Goal: Communication & Community: Answer question/provide support

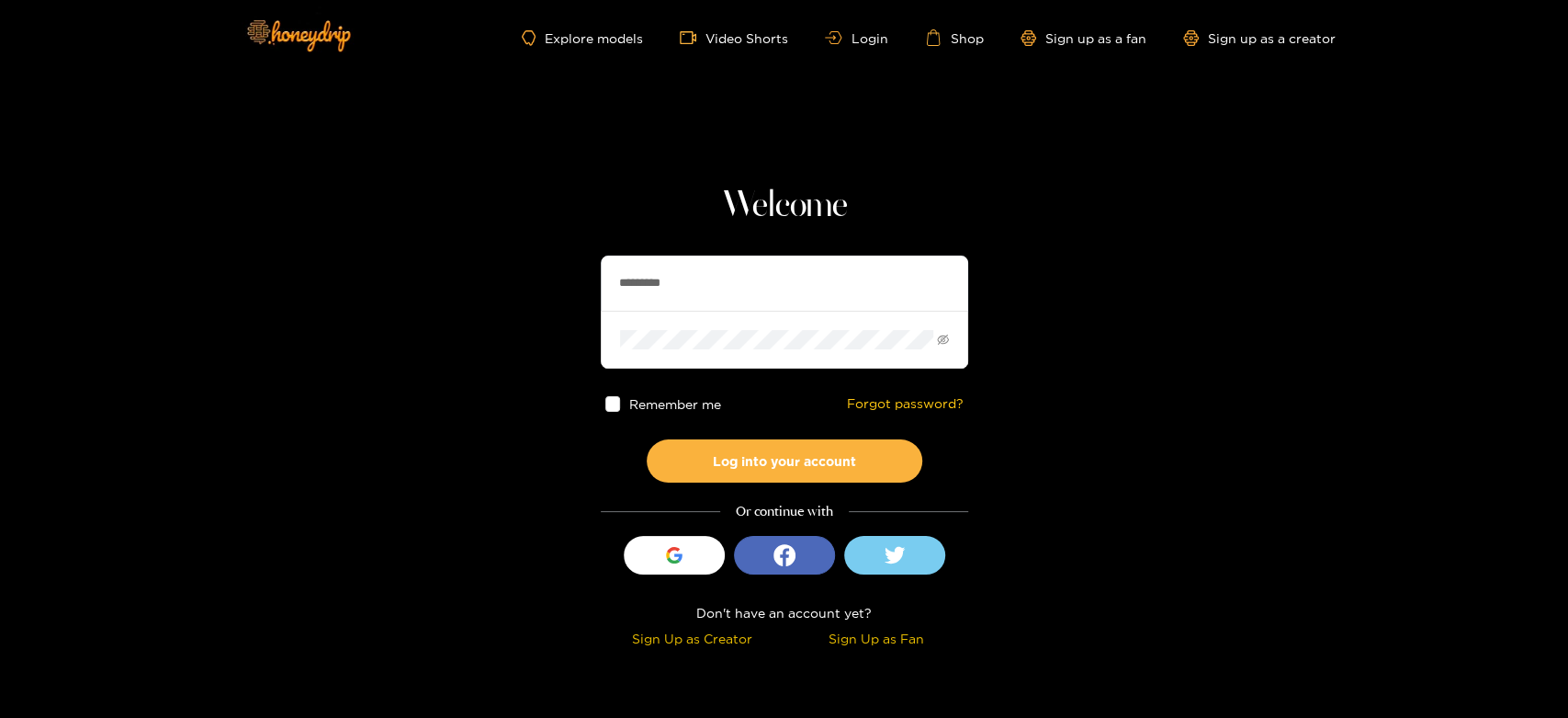
drag, startPoint x: 758, startPoint y: 274, endPoint x: 403, endPoint y: 255, distance: 355.5
click at [403, 255] on section "Welcome ********* Remember me Forgot password? Log into your account Or continu…" at bounding box center [784, 327] width 1568 height 654
paste input "text"
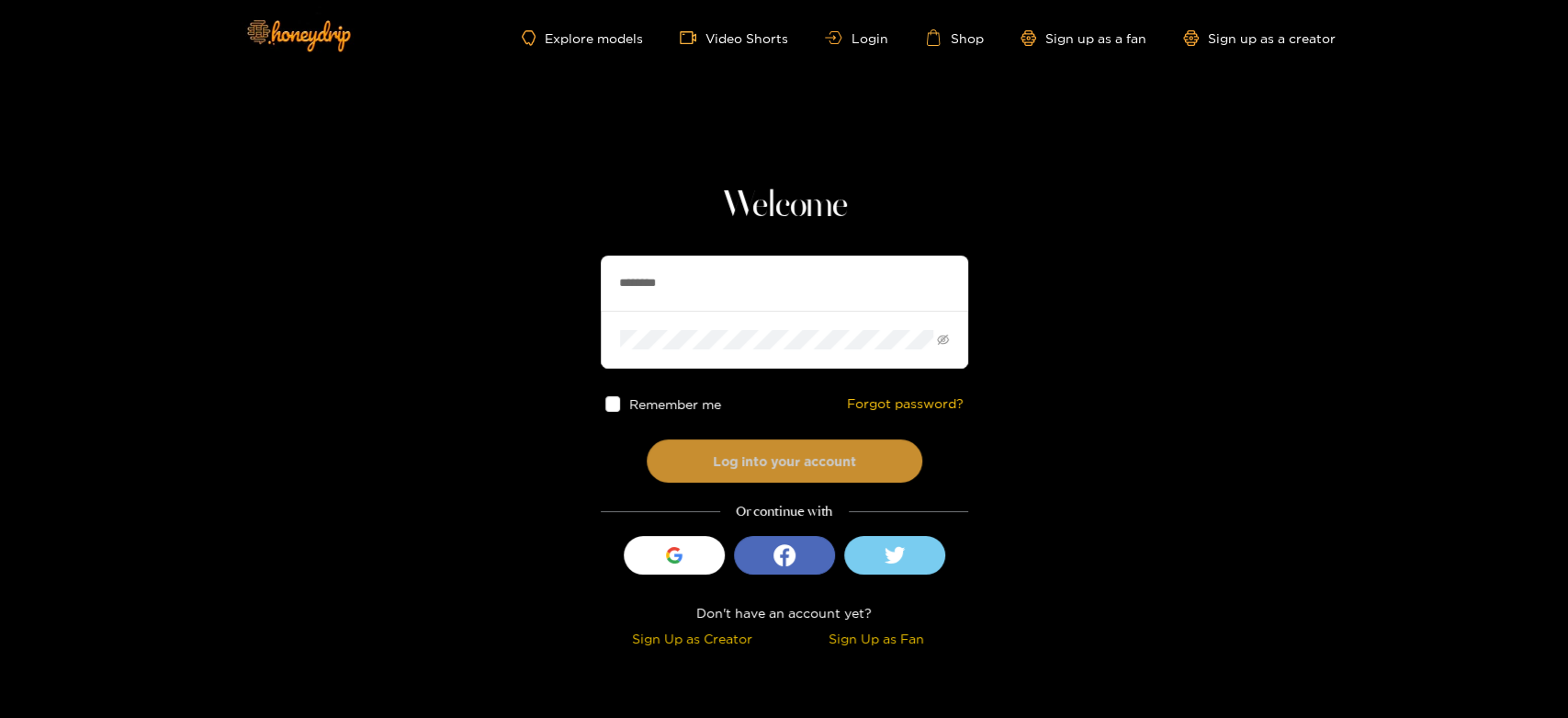
type input "********"
click at [727, 457] on button "Log into your account" at bounding box center [784, 461] width 276 height 43
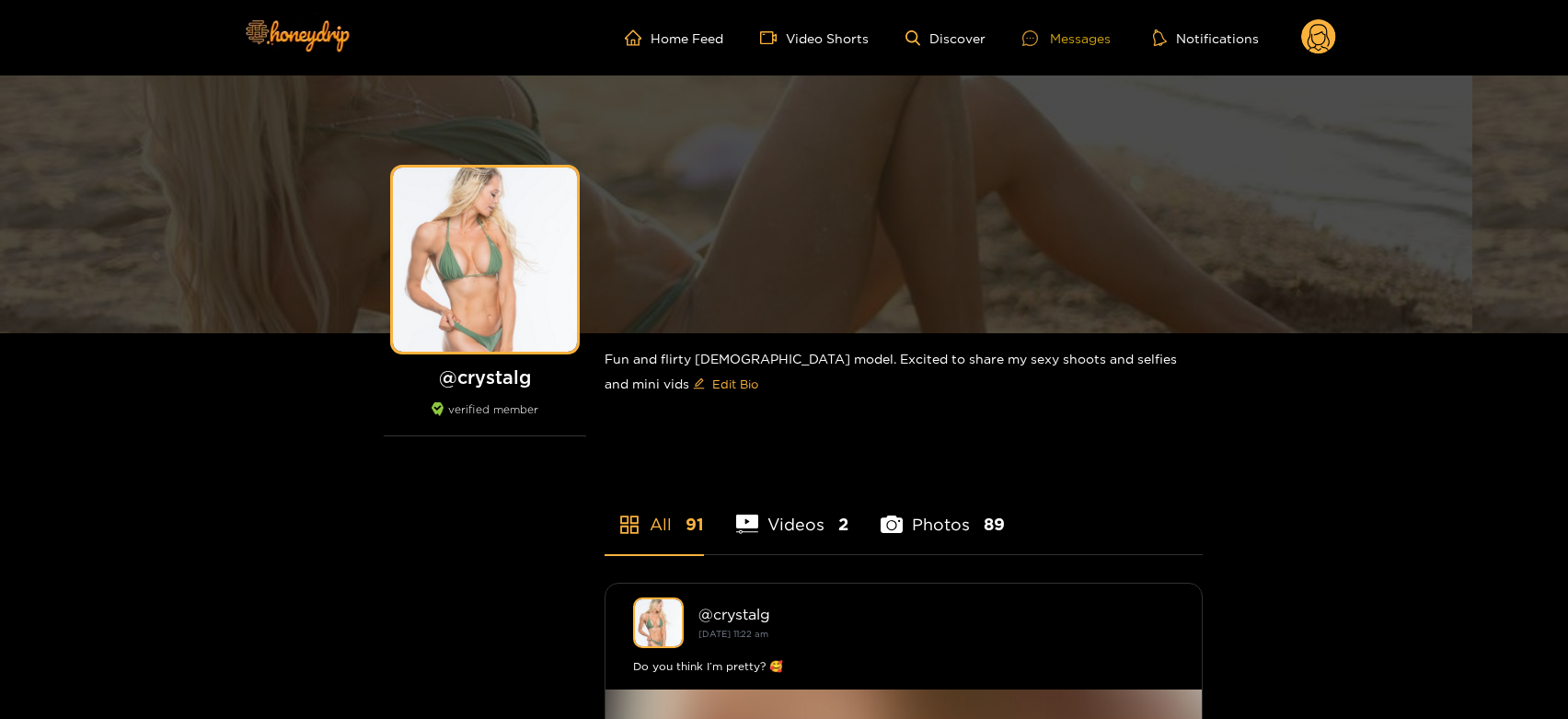
click at [1099, 28] on div "Messages" at bounding box center [1067, 37] width 89 height 21
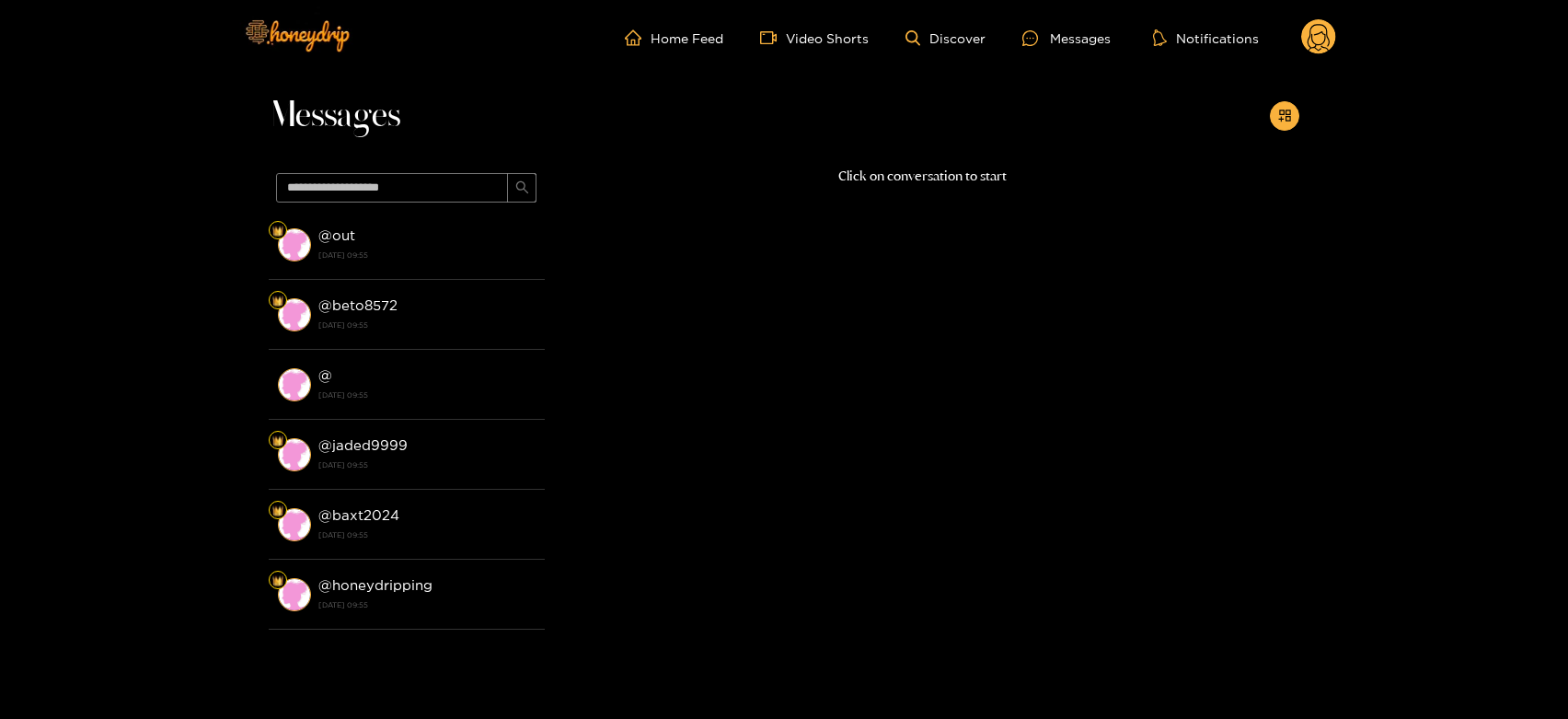
click at [386, 254] on strong "14 August 2025 09:55" at bounding box center [427, 254] width 217 height 17
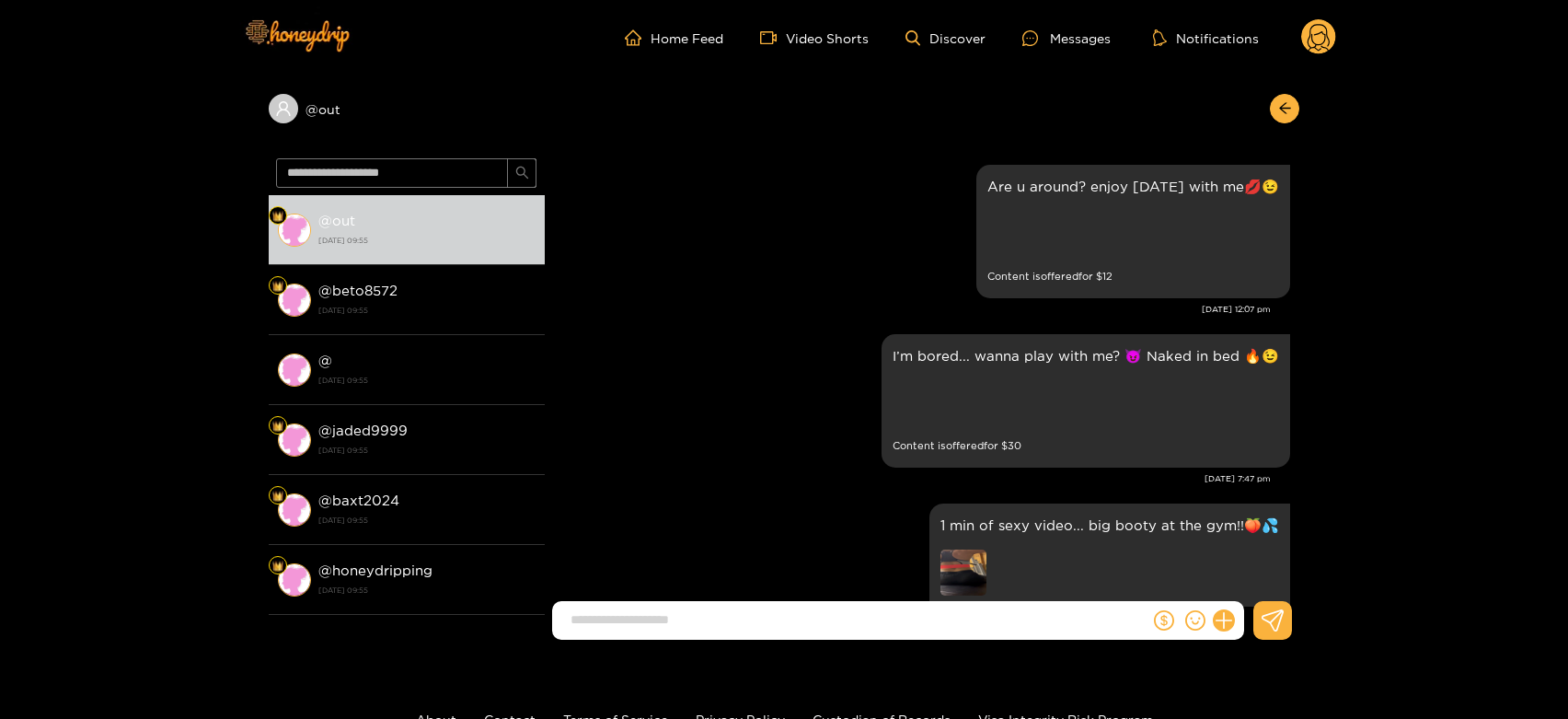
scroll to position [3879, 0]
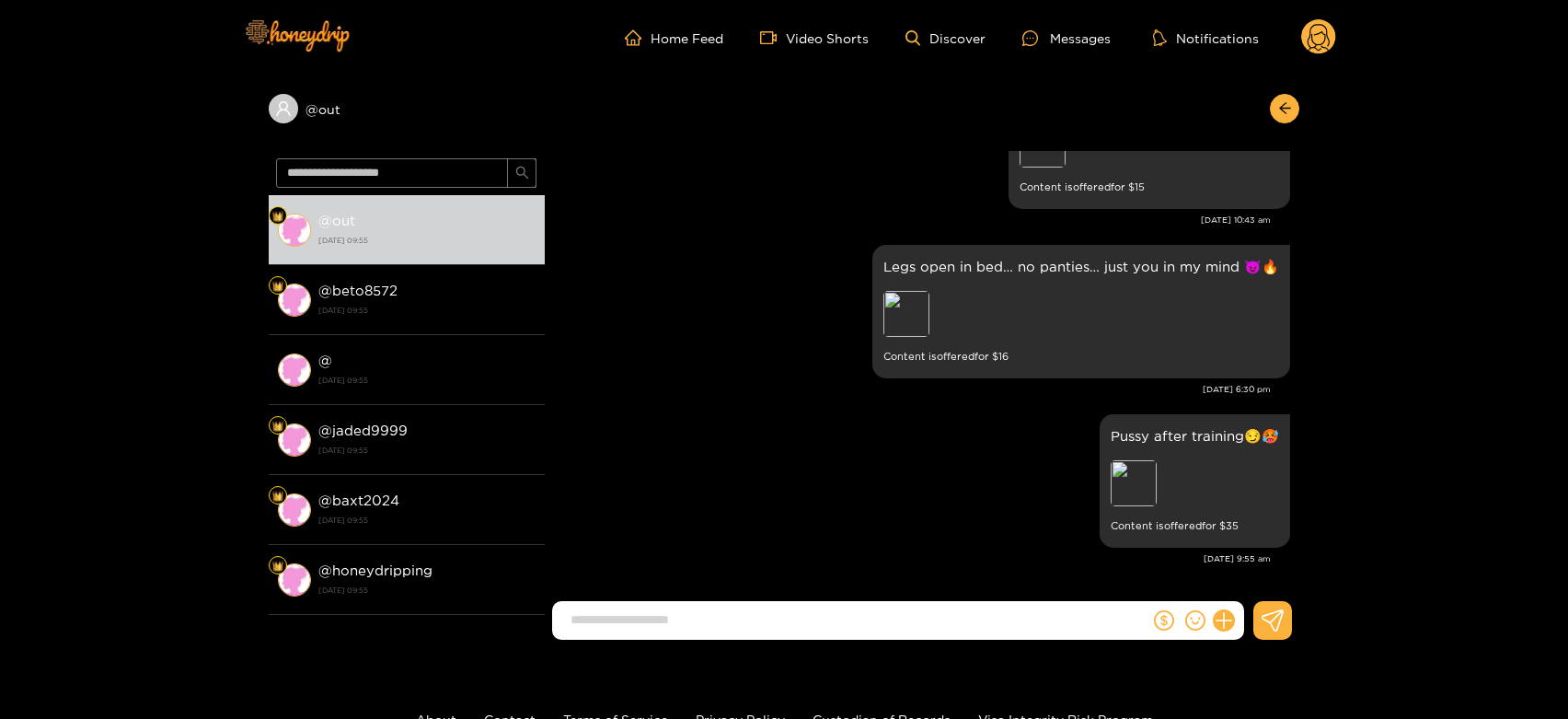
click at [61, 572] on div "@ out @ out 14 August 2025 09:55 @ beto8572 14 August 2025 09:55 @ 14 August 20…" at bounding box center [784, 365] width 1568 height 579
click at [1127, 475] on div "Preview" at bounding box center [1133, 483] width 46 height 46
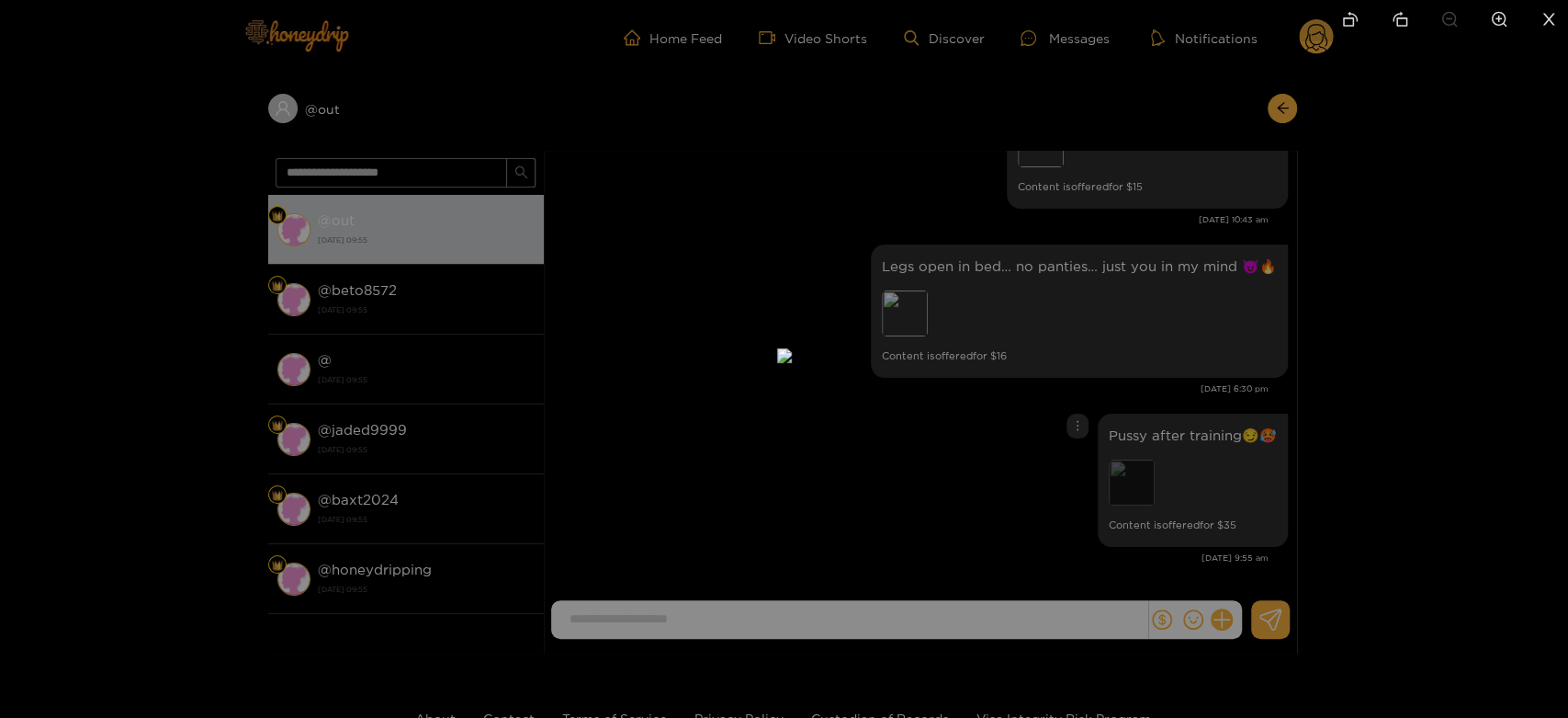
click at [1125, 475] on div at bounding box center [784, 359] width 1568 height 718
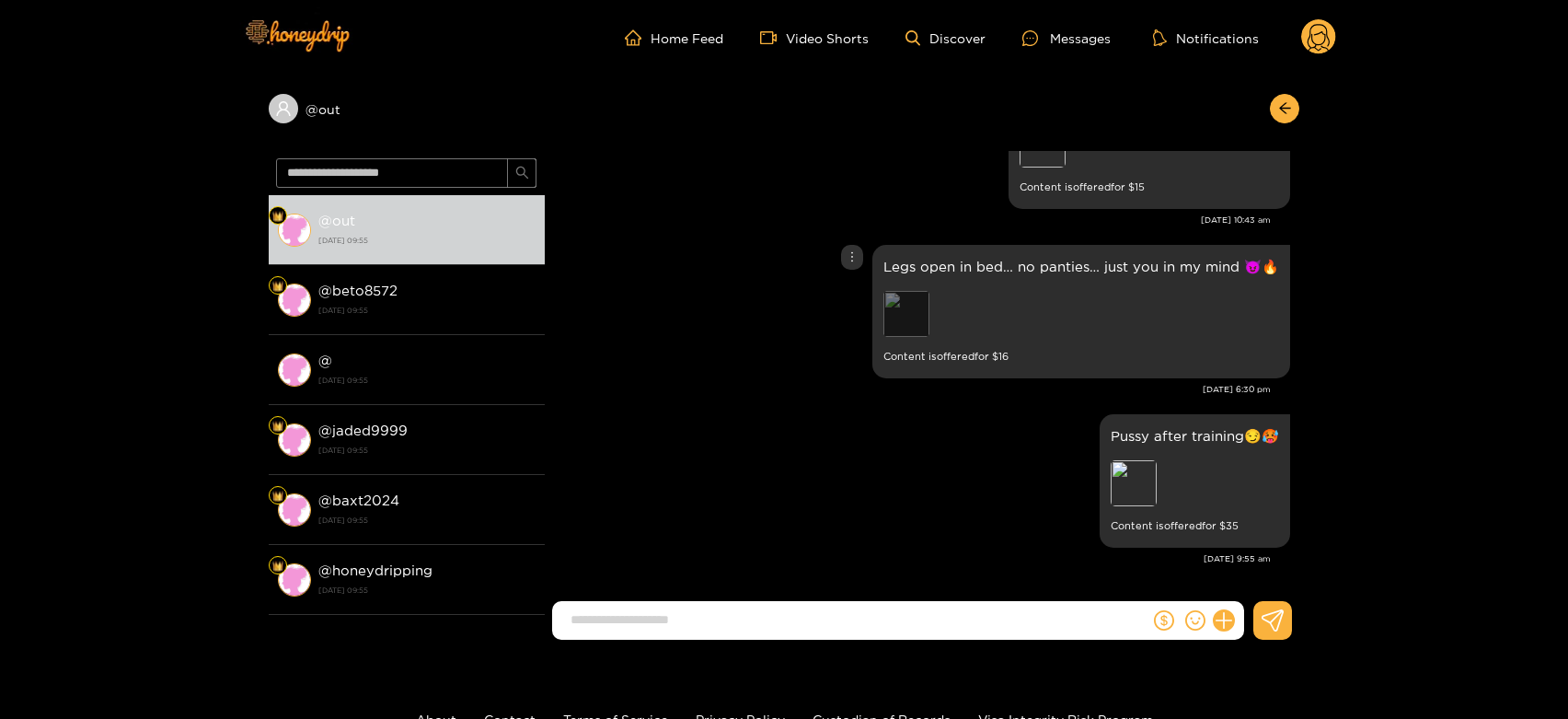
click at [914, 323] on div "Preview" at bounding box center [906, 314] width 46 height 46
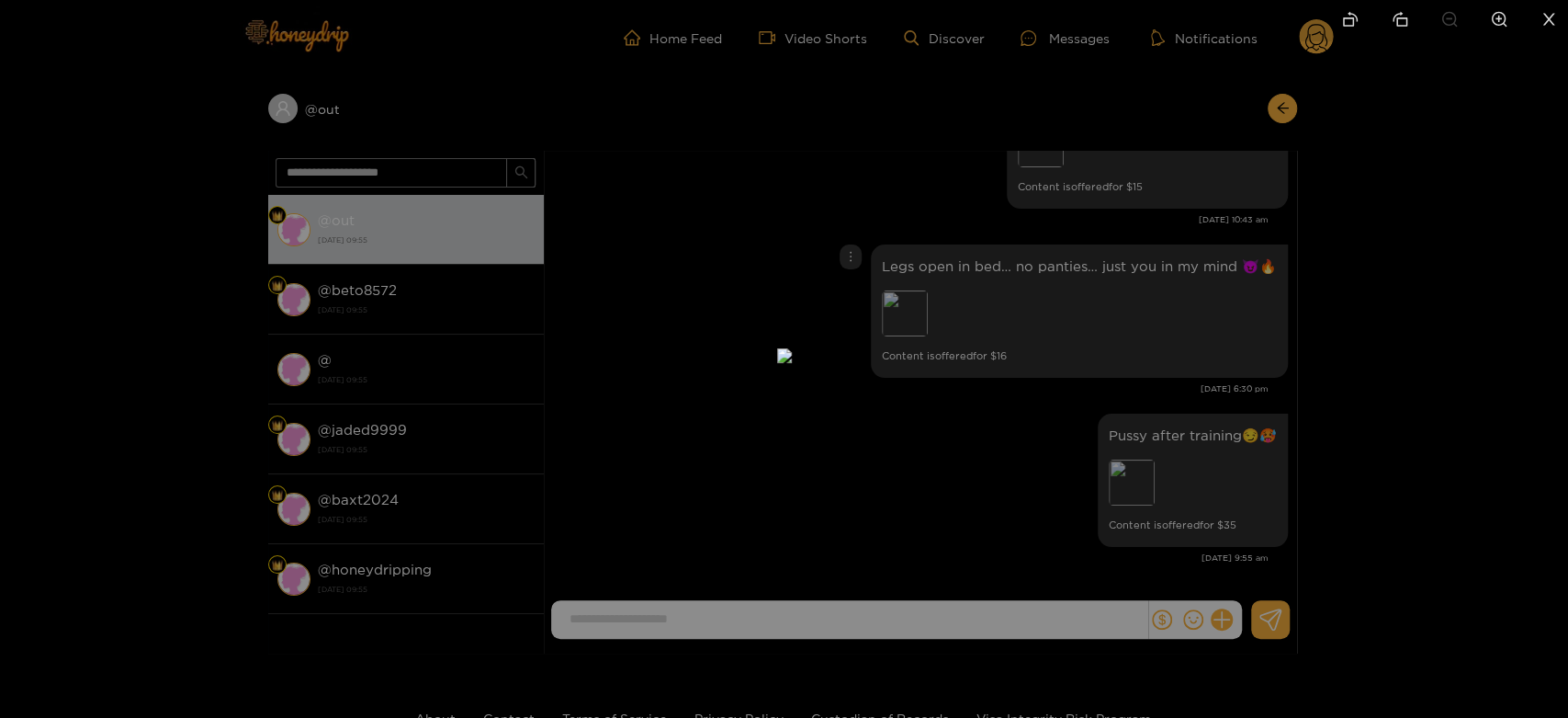
click at [1020, 386] on div at bounding box center [784, 359] width 1568 height 718
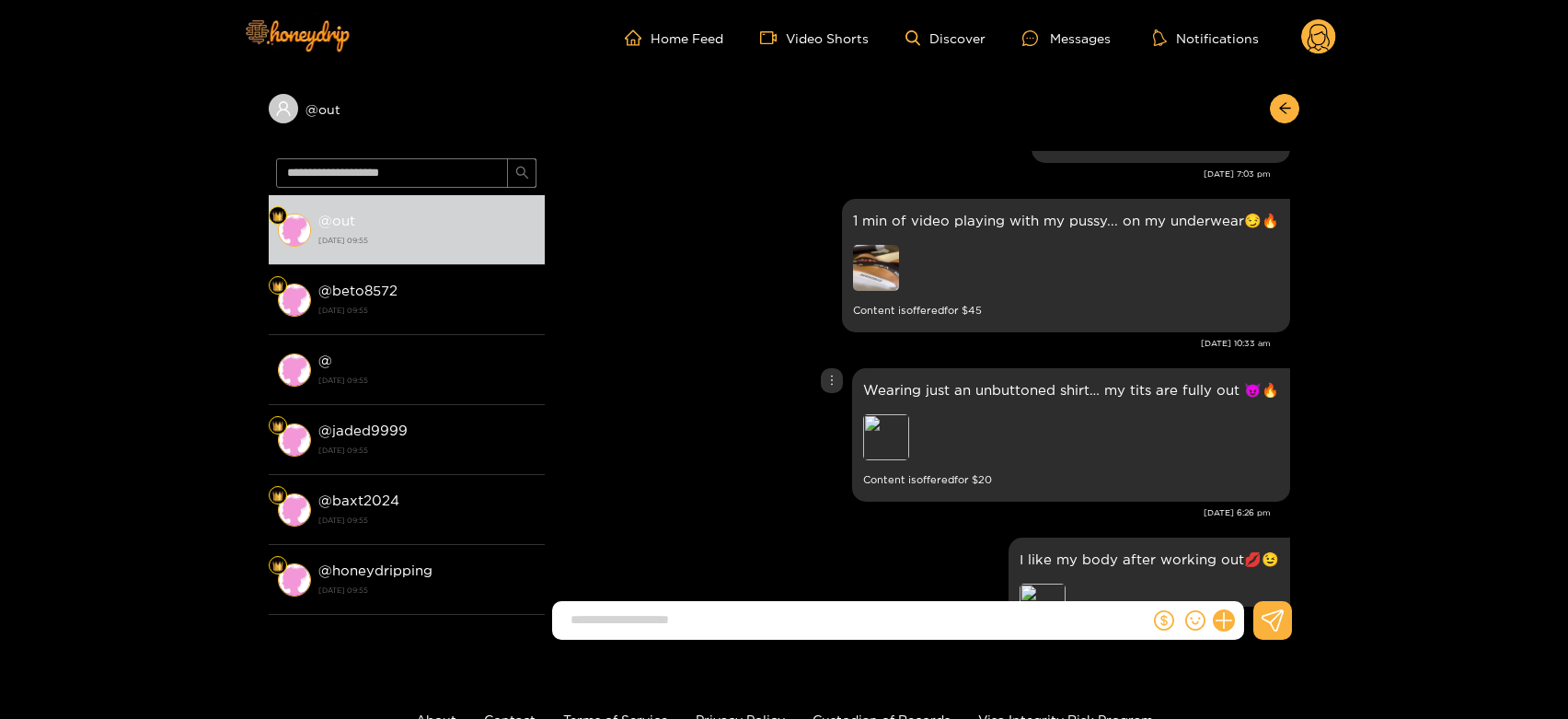
scroll to position [3360, 0]
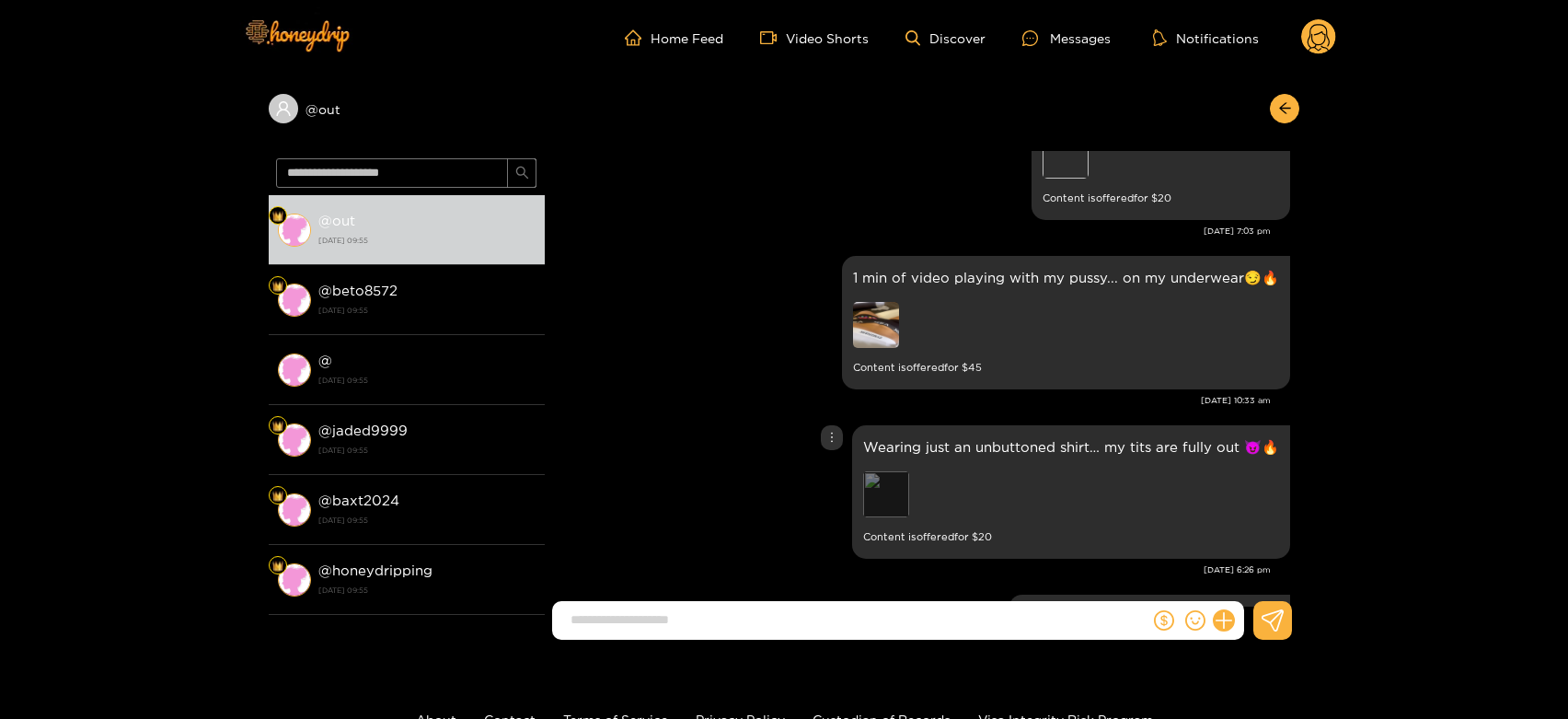
click at [907, 491] on div "Preview" at bounding box center [886, 494] width 46 height 46
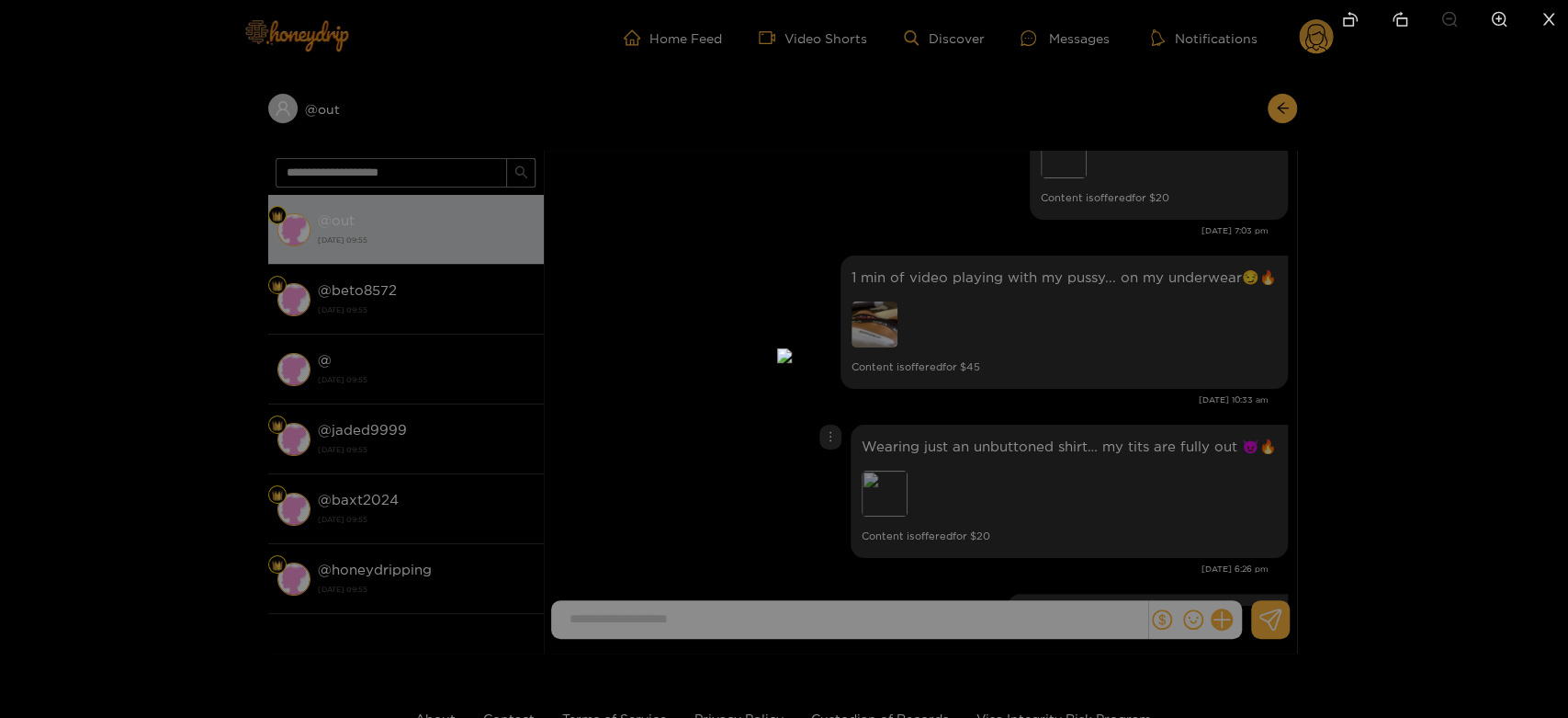
click at [1033, 446] on div at bounding box center [784, 359] width 1568 height 718
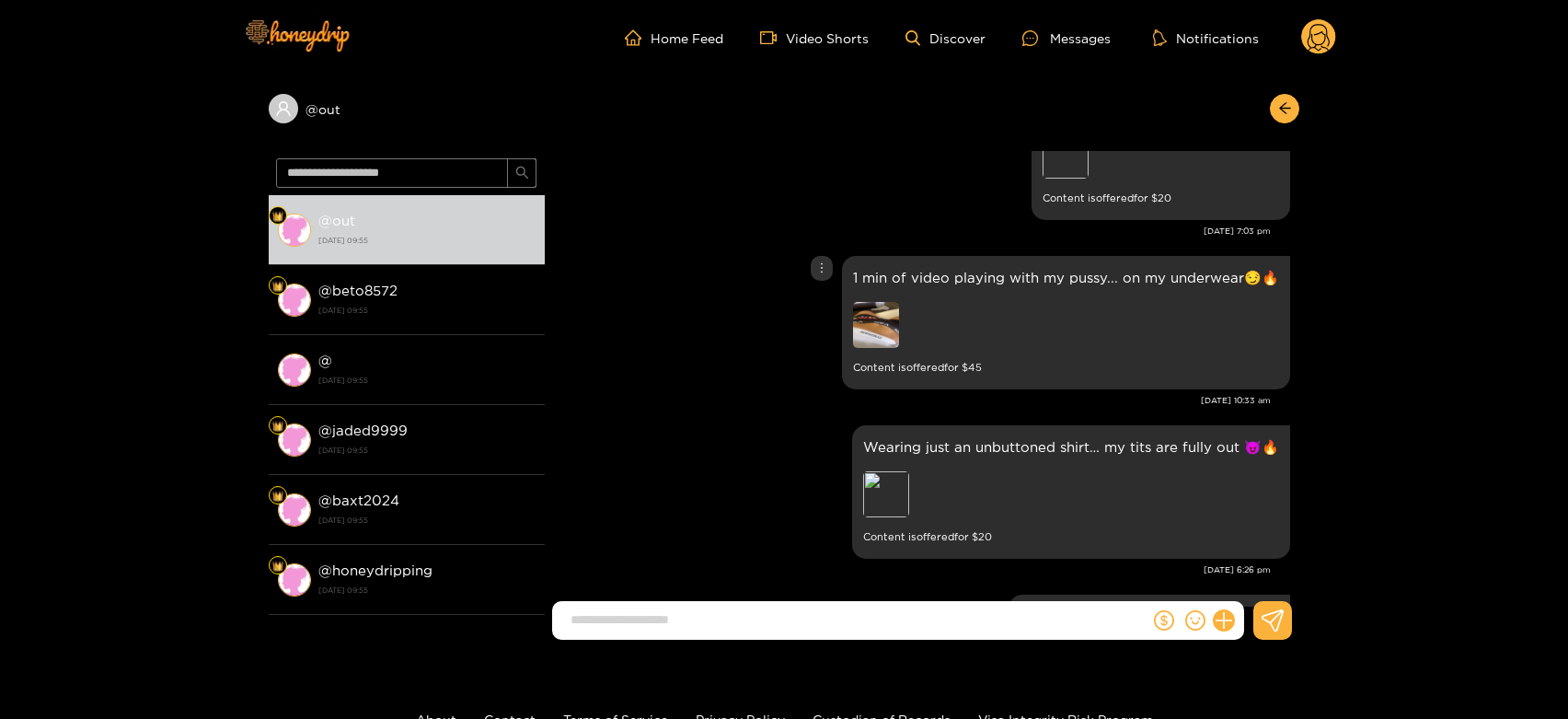
click at [869, 319] on img at bounding box center [876, 324] width 46 height 46
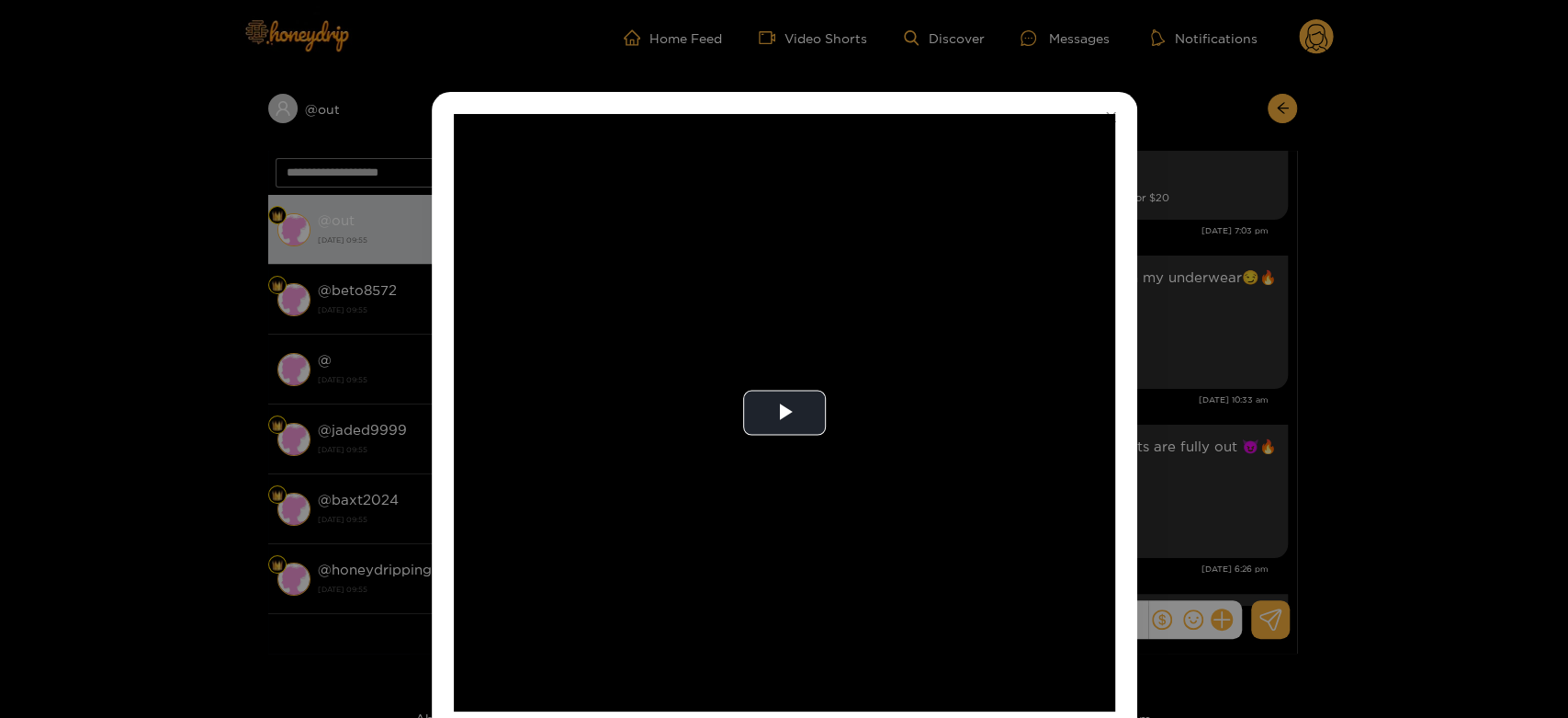
click at [867, 318] on video "Video Player" at bounding box center [784, 413] width 661 height 598
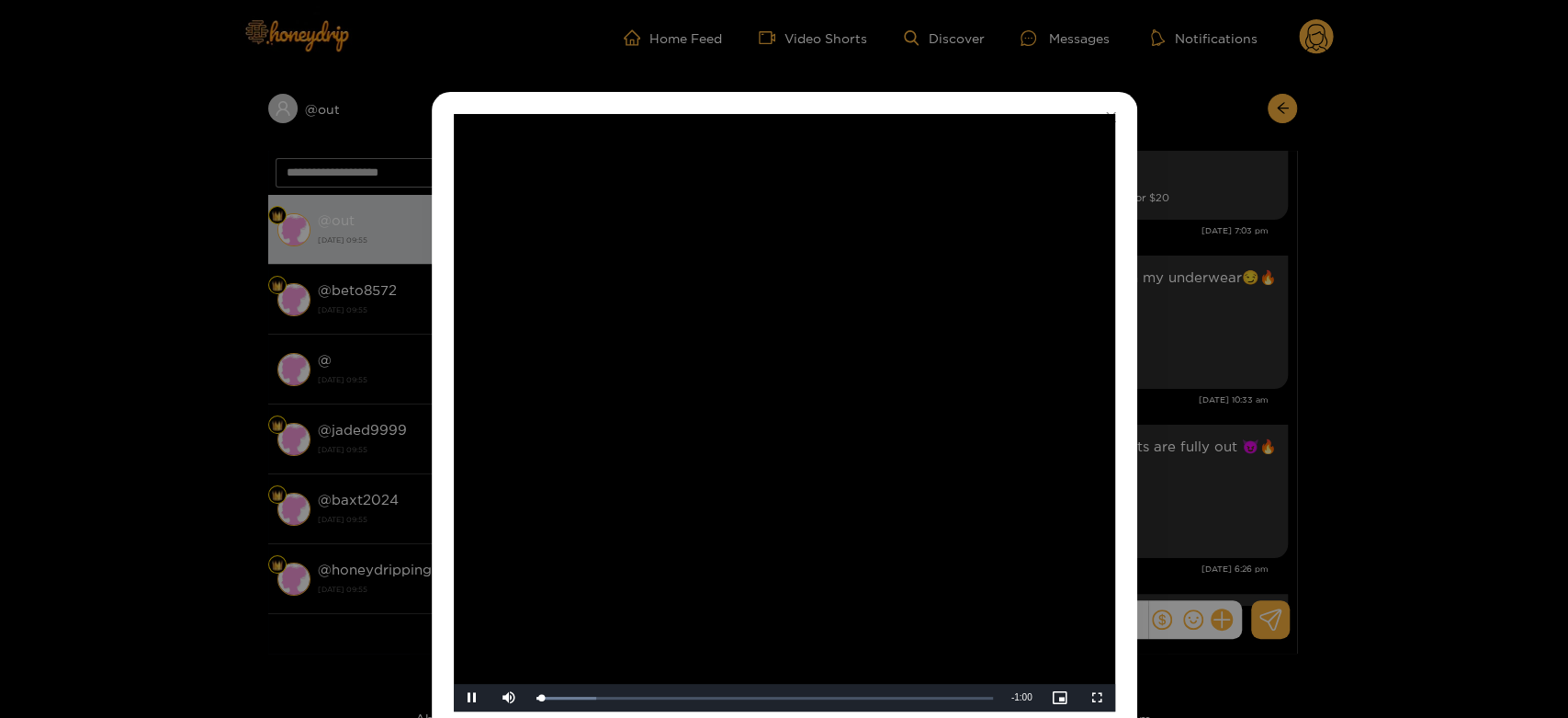
click at [867, 318] on video "Video Player" at bounding box center [784, 413] width 661 height 598
click at [1175, 399] on div "**********" at bounding box center [784, 359] width 1568 height 718
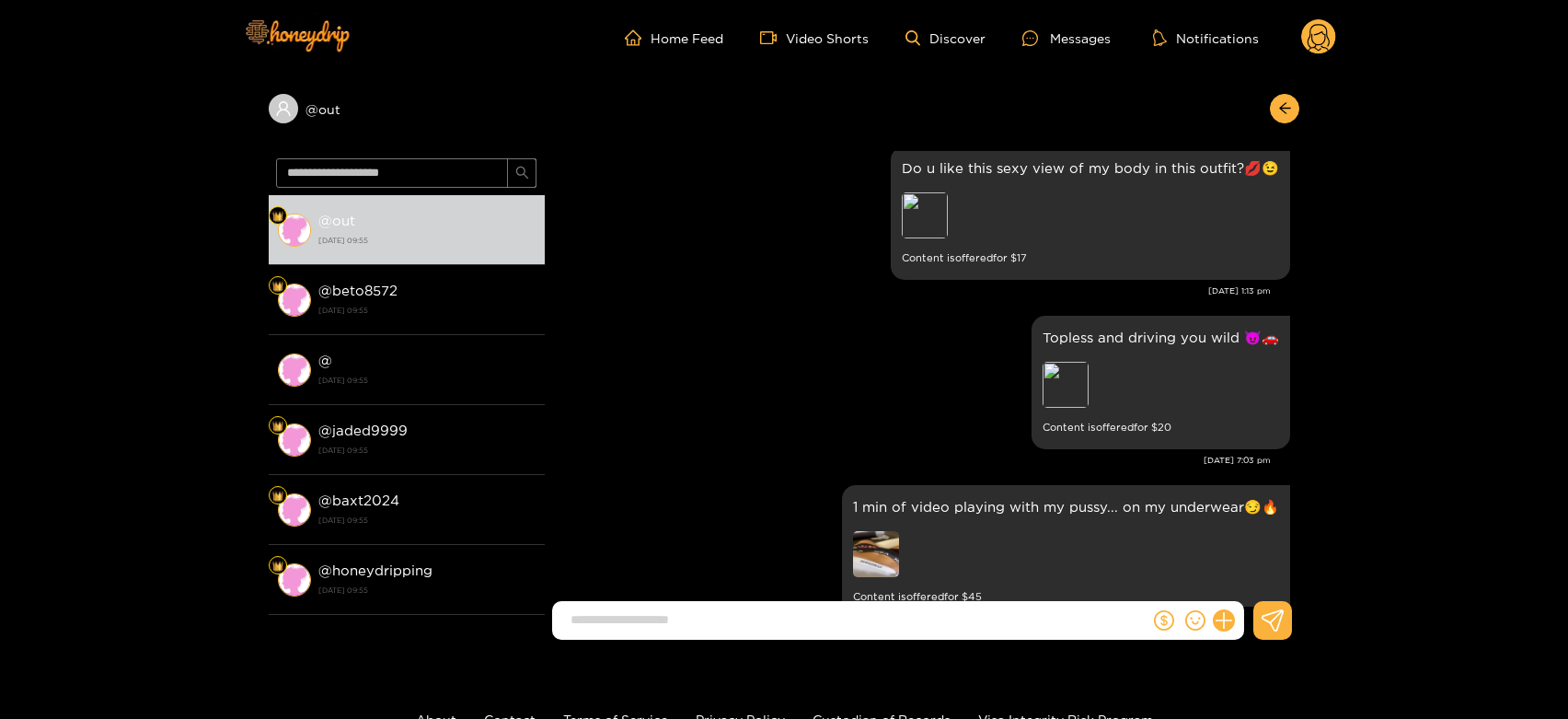
scroll to position [3129, 0]
click at [1076, 381] on div "Preview" at bounding box center [1065, 386] width 46 height 46
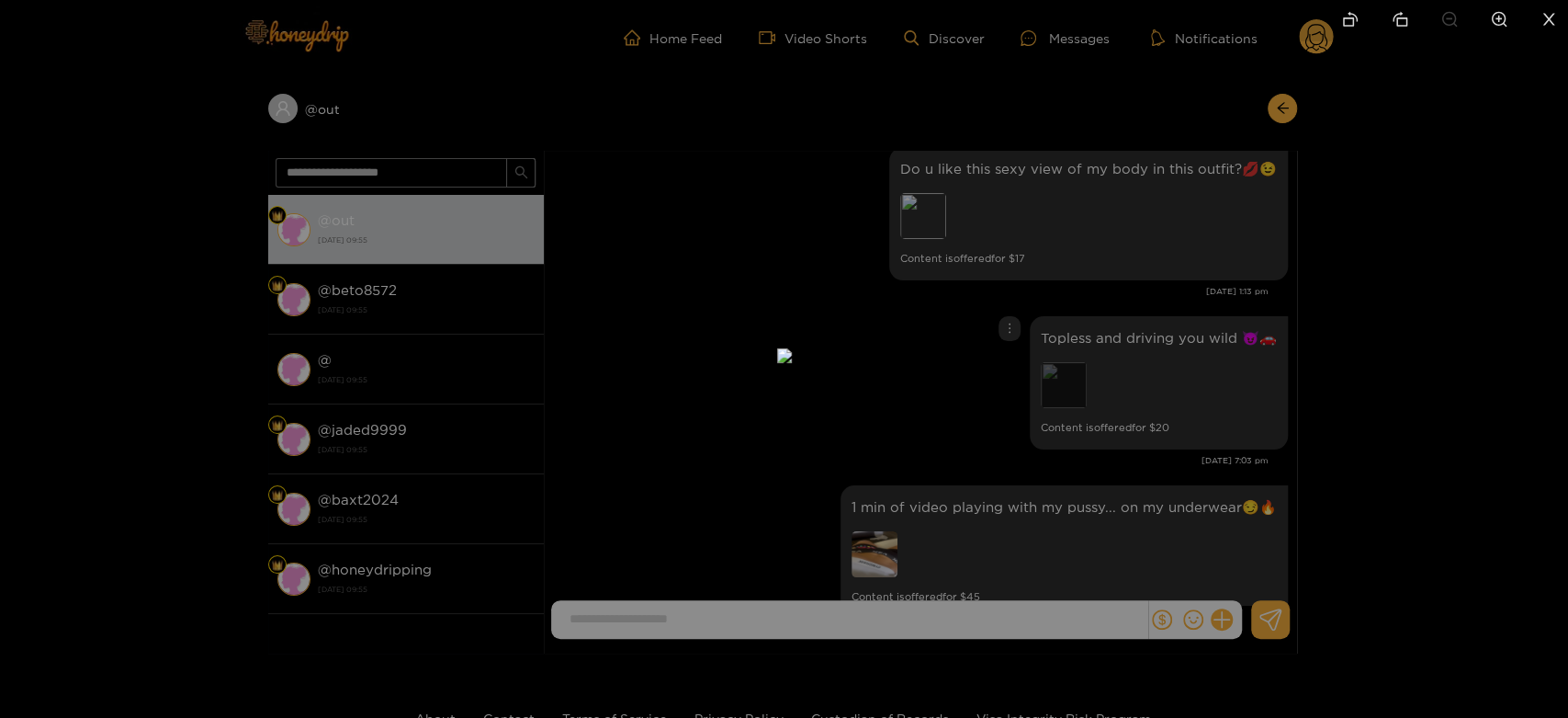
click at [1074, 380] on div at bounding box center [784, 359] width 1568 height 718
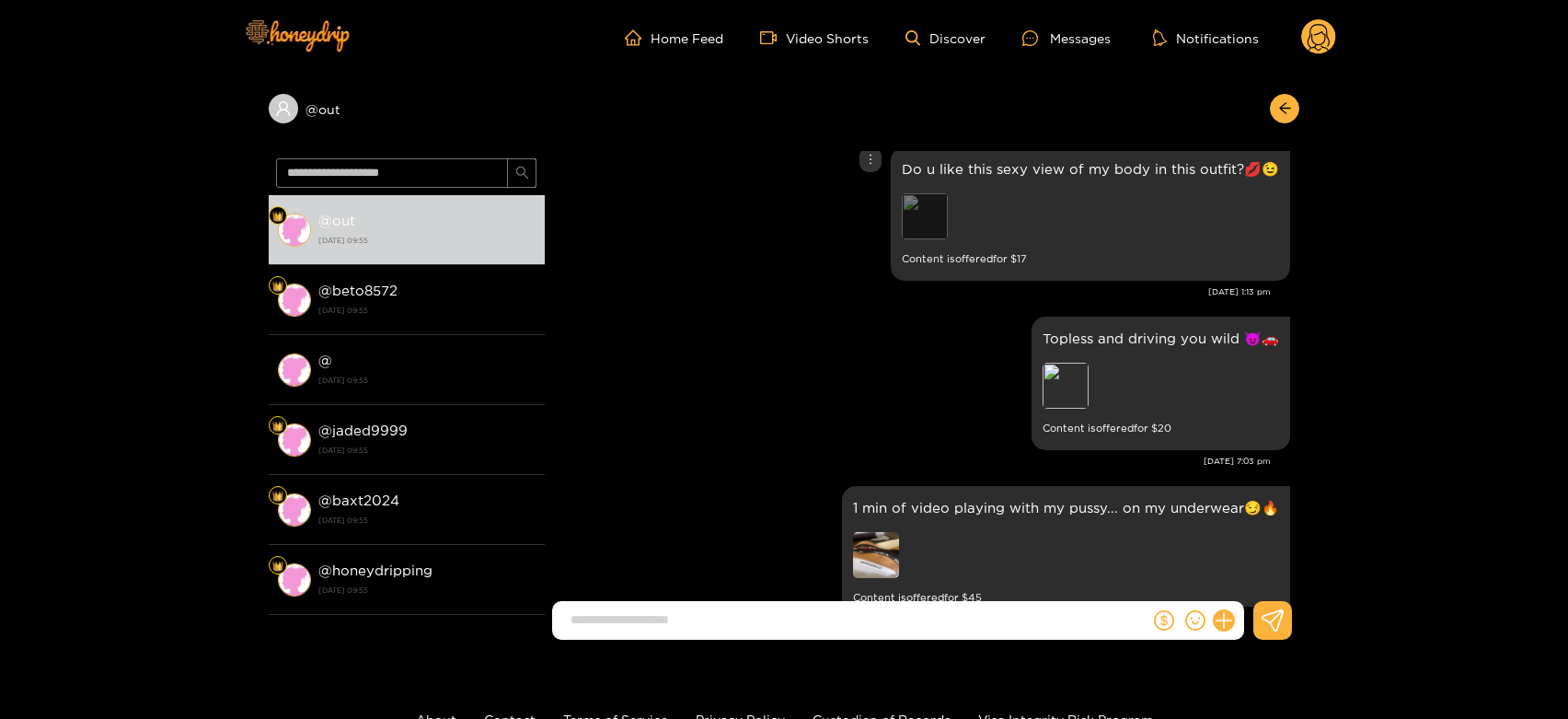
click at [913, 219] on div "Preview" at bounding box center [925, 216] width 46 height 46
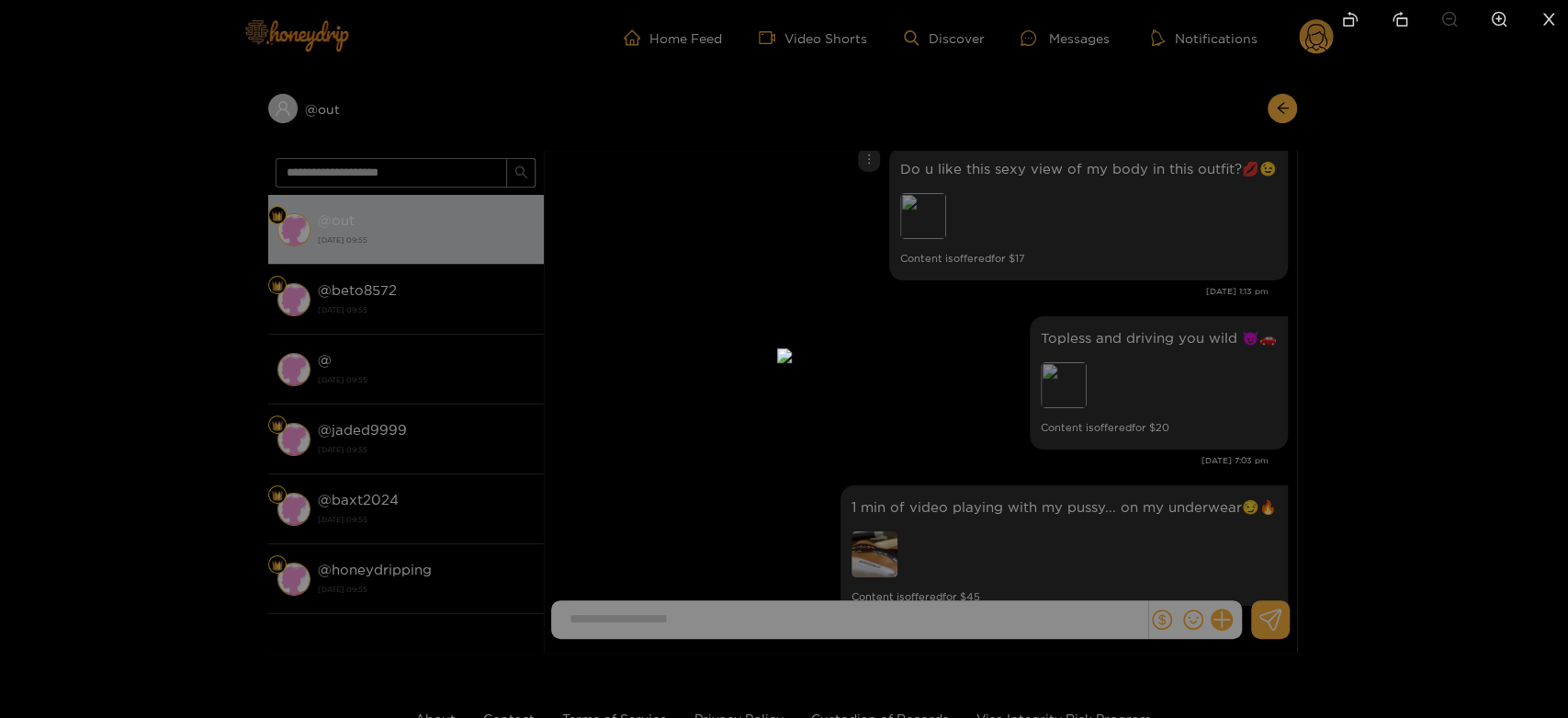
click at [791, 349] on img at bounding box center [784, 356] width 15 height 15
click at [1053, 322] on div at bounding box center [784, 359] width 1568 height 718
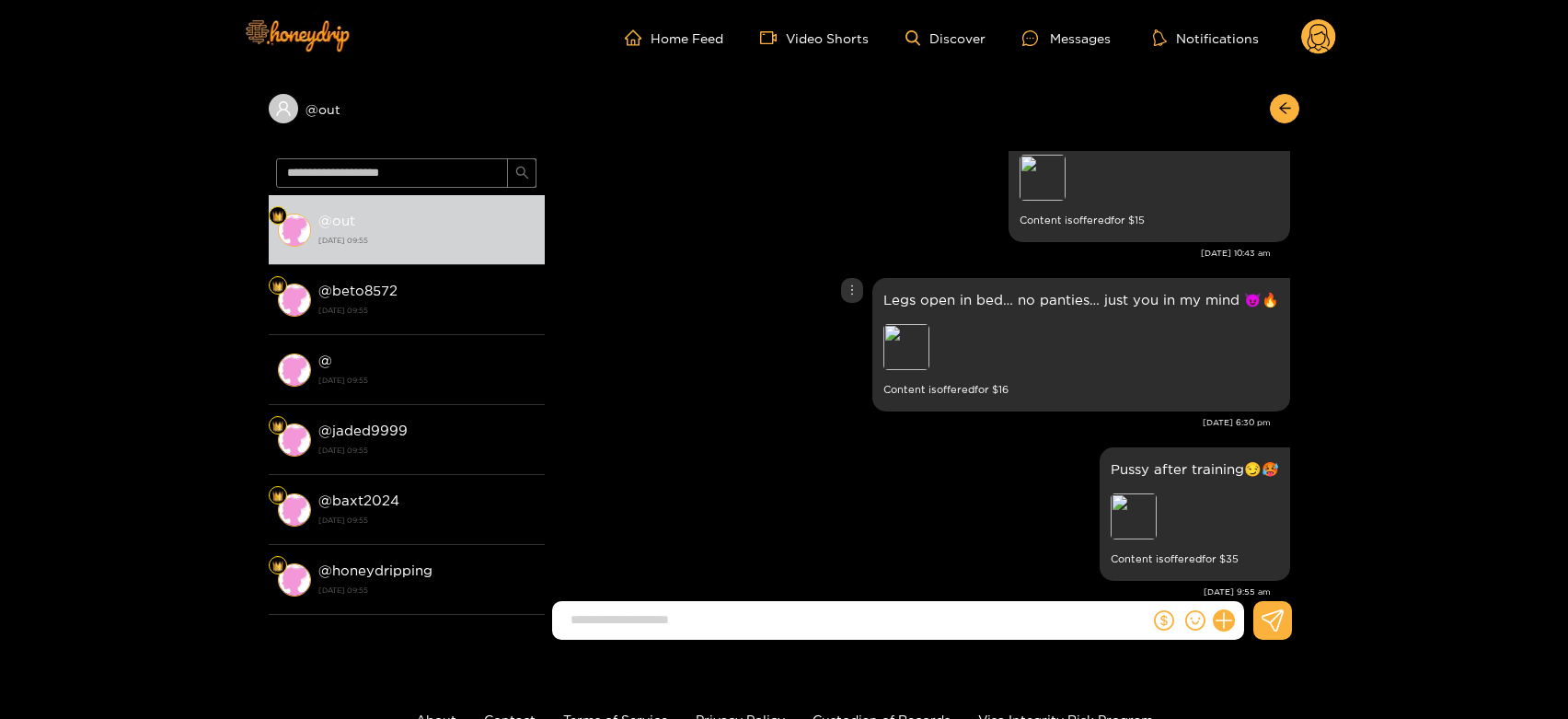
scroll to position [3879, 0]
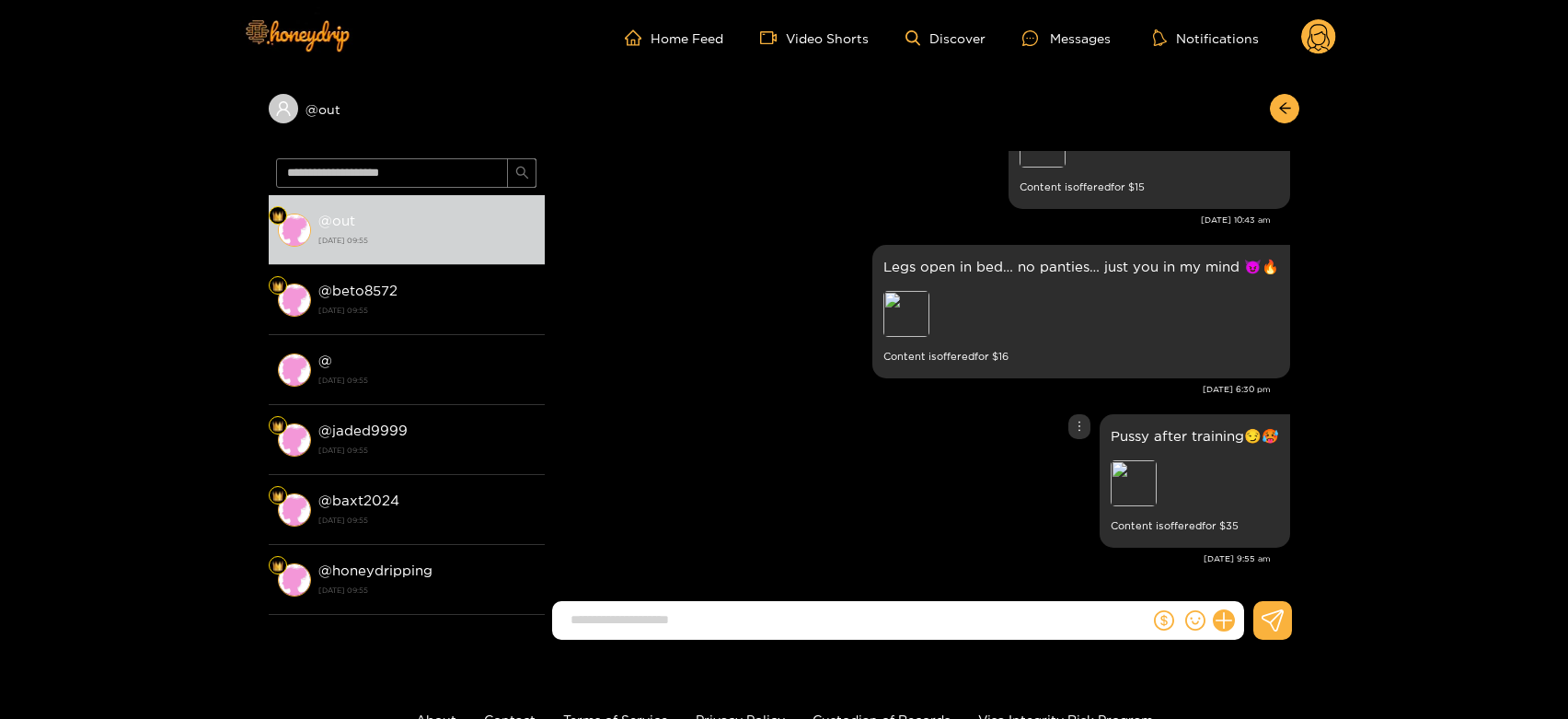
click at [1119, 499] on div "Preview" at bounding box center [1133, 483] width 46 height 46
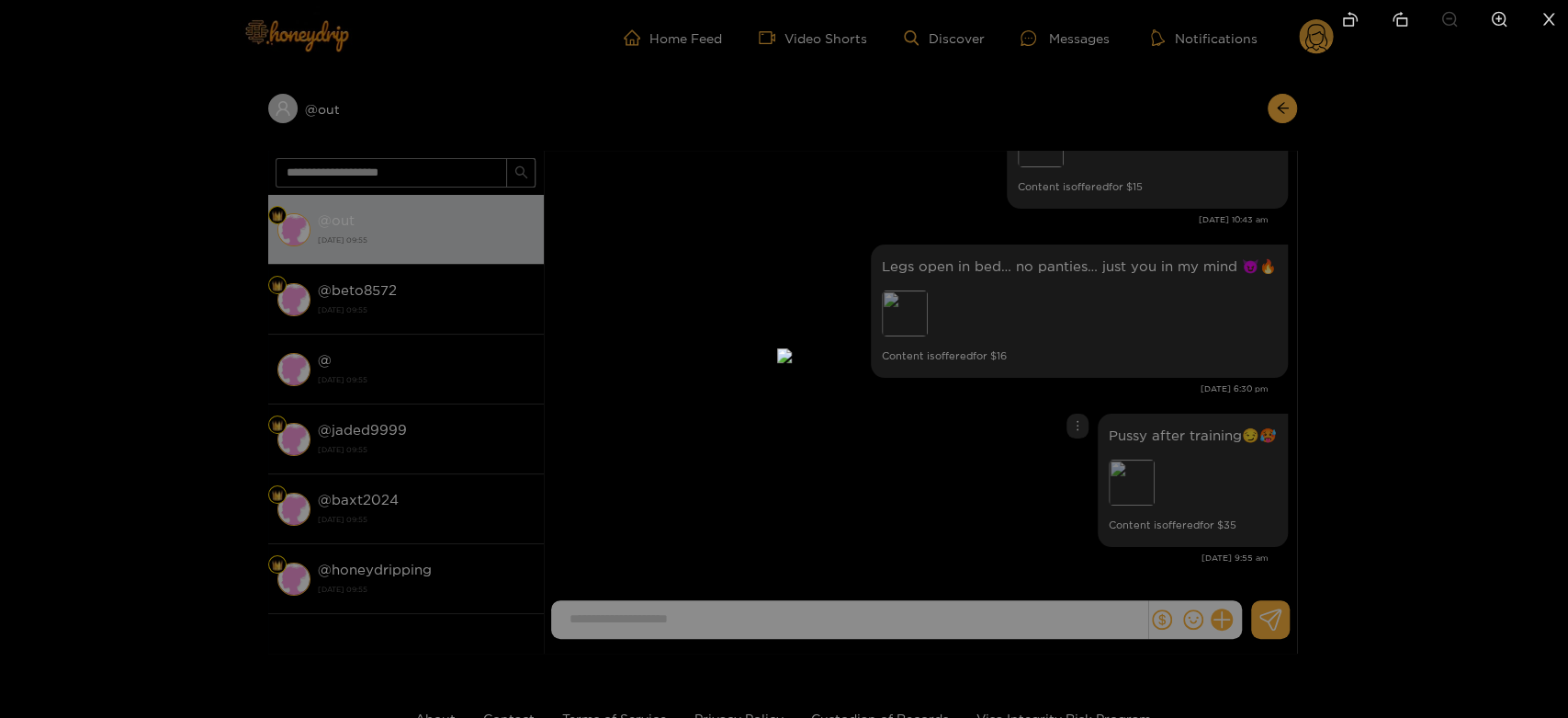
click at [1123, 338] on div at bounding box center [784, 359] width 1568 height 718
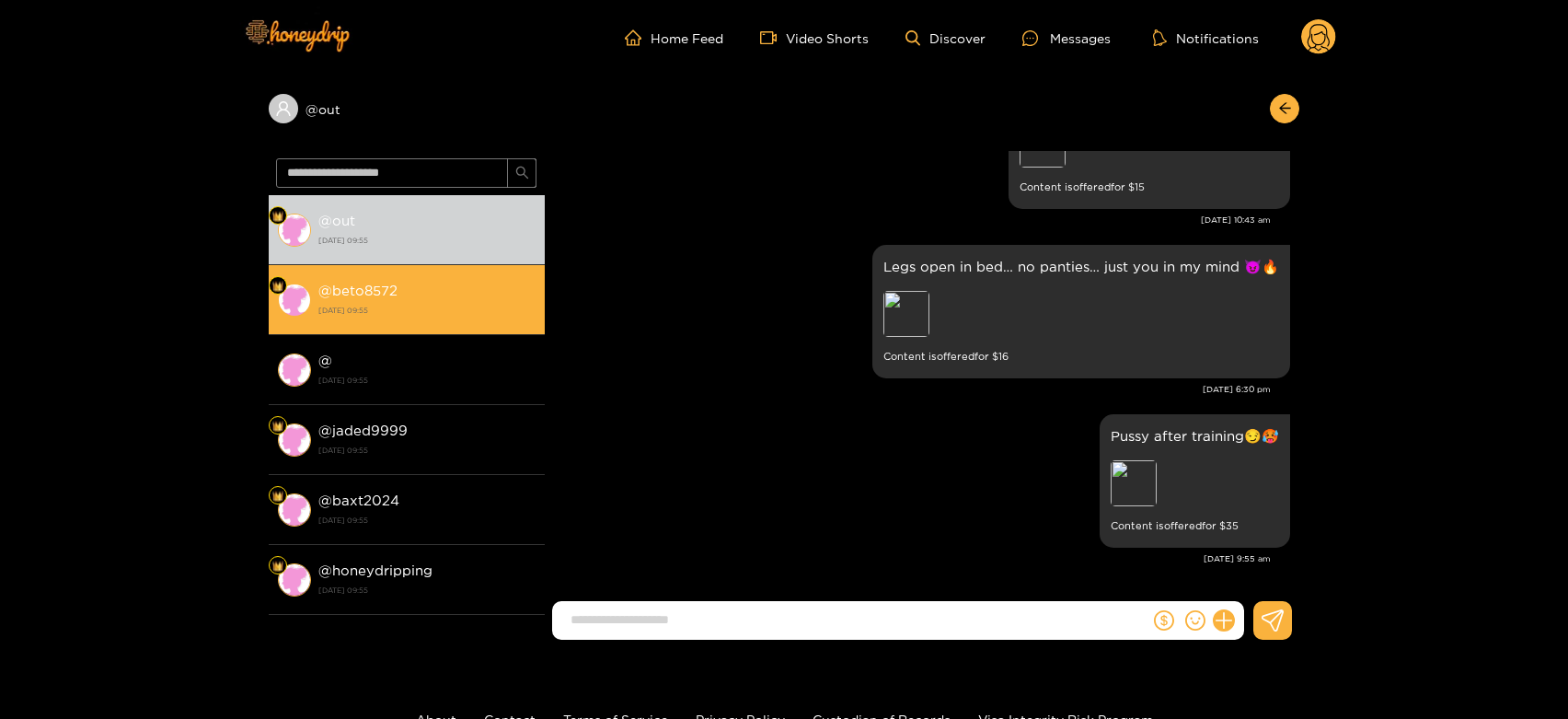
click at [412, 284] on div "@ beto8572 14 August 2025 09:55" at bounding box center [427, 300] width 217 height 41
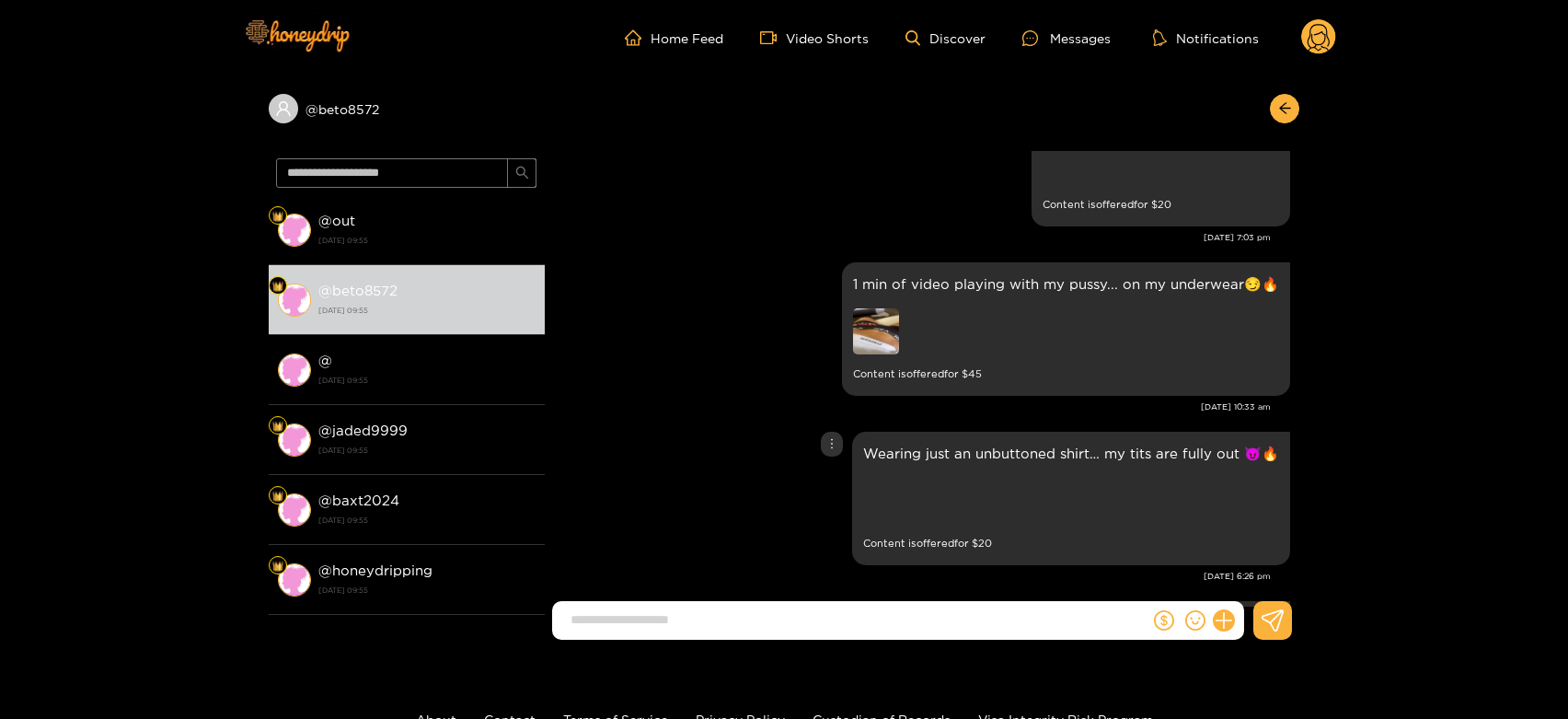
scroll to position [3347, 0]
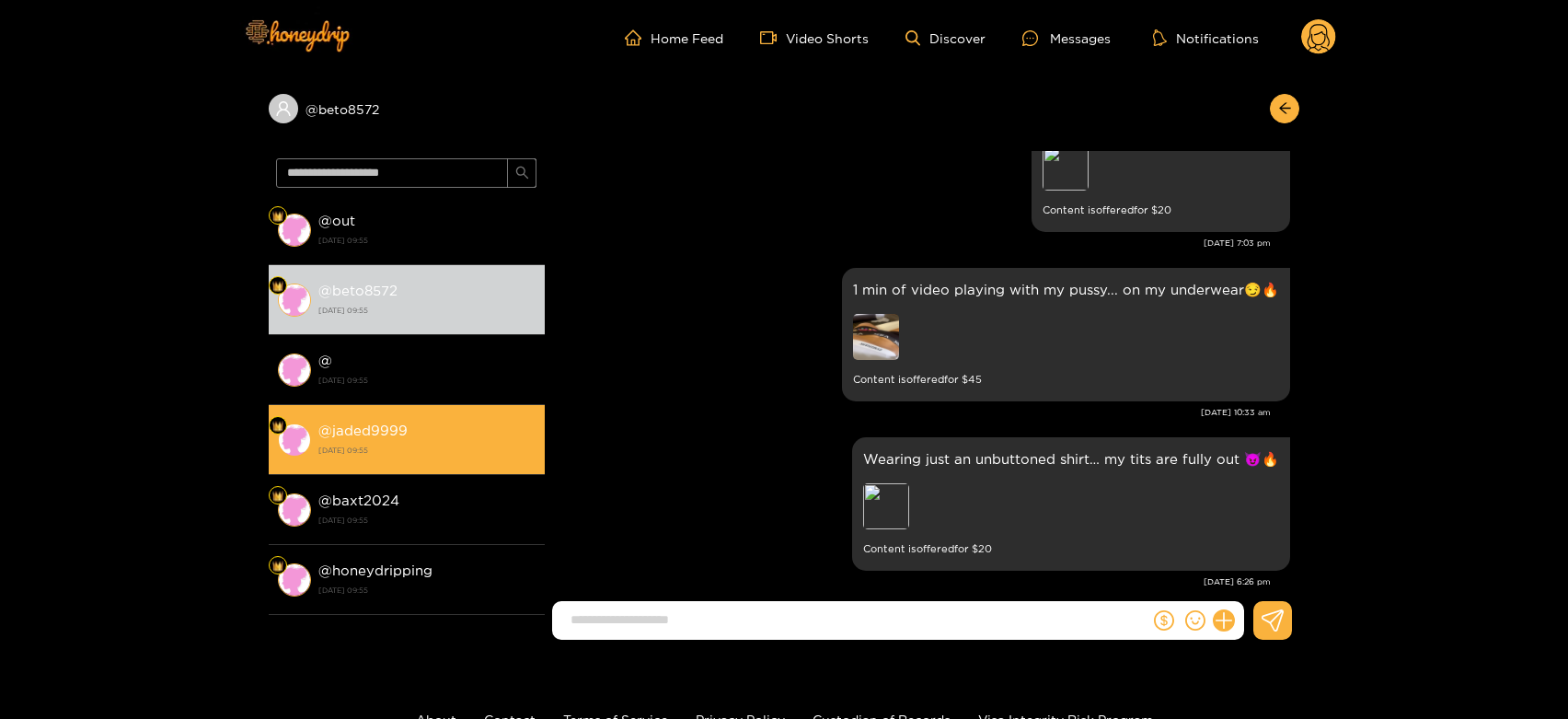
click at [414, 419] on div "@ jaded9999 14 August 2025 09:55" at bounding box center [427, 440] width 217 height 41
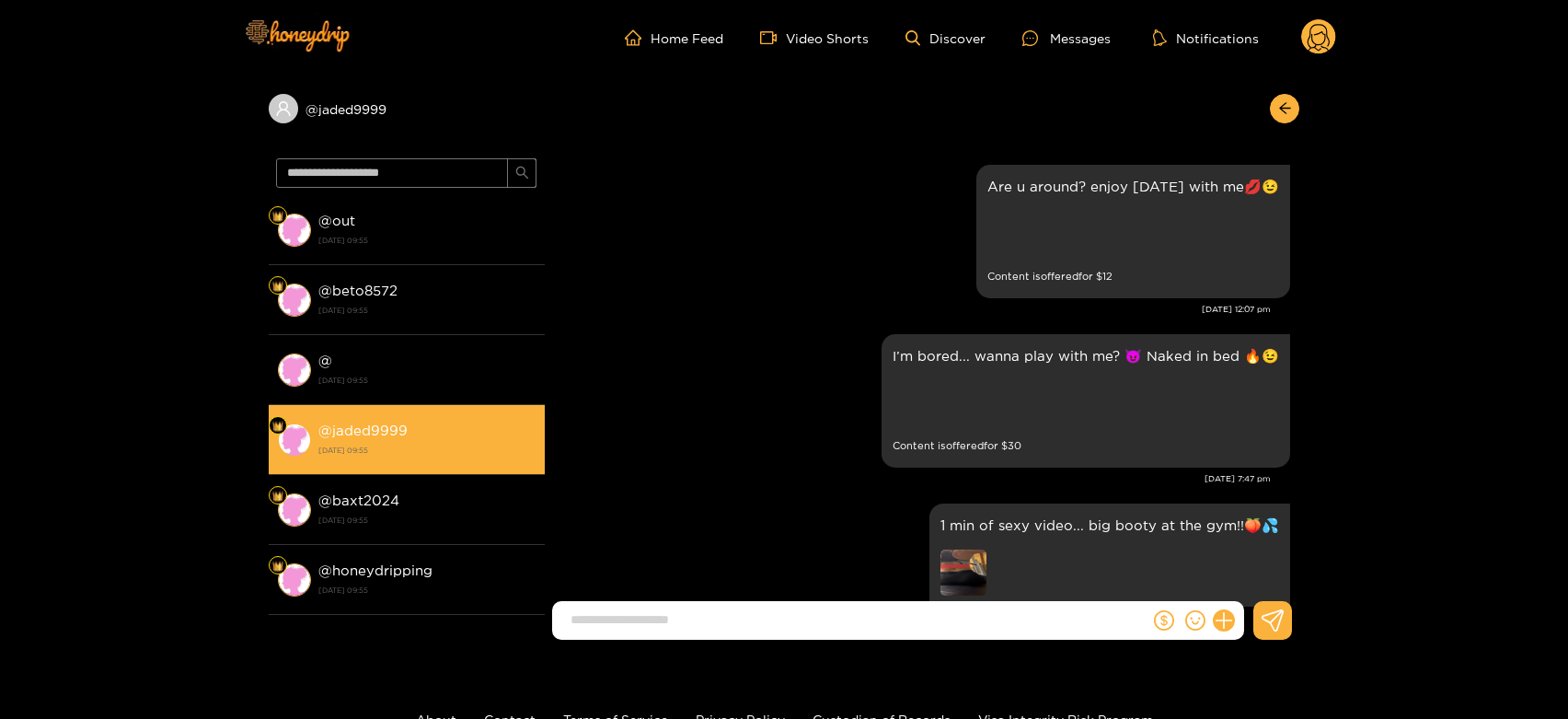
scroll to position [3879, 0]
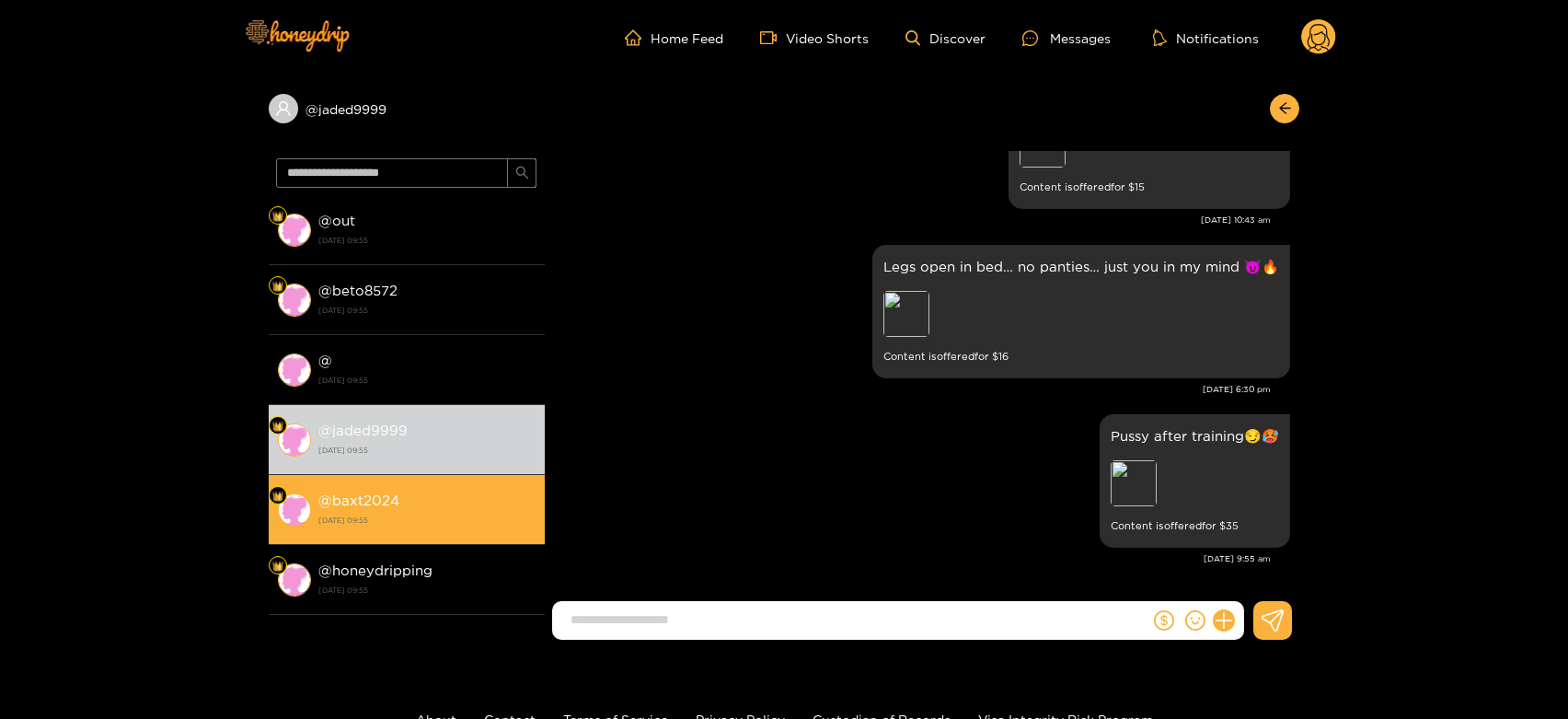
click at [389, 537] on li "@ baxt2024 14 August 2025 09:55" at bounding box center [407, 510] width 276 height 70
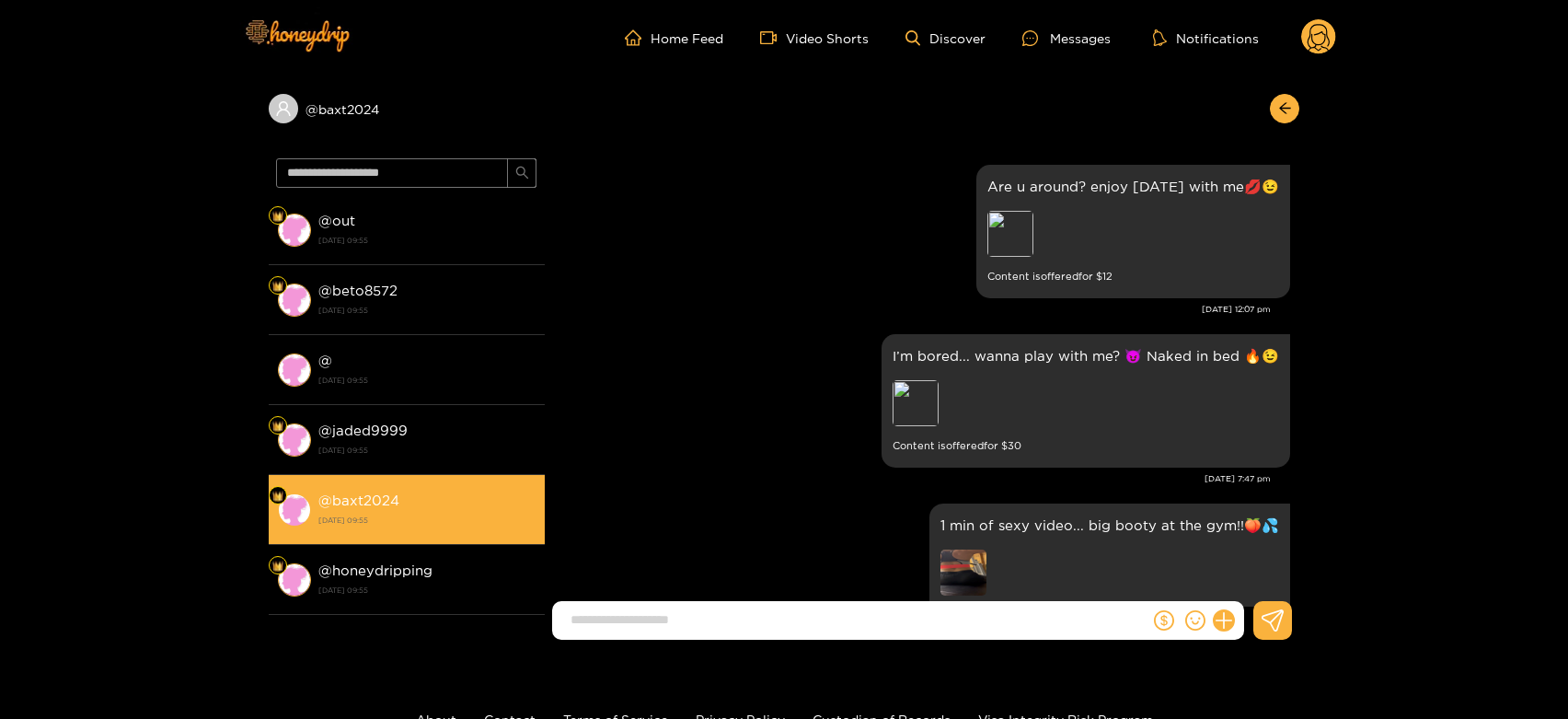
scroll to position [3879, 0]
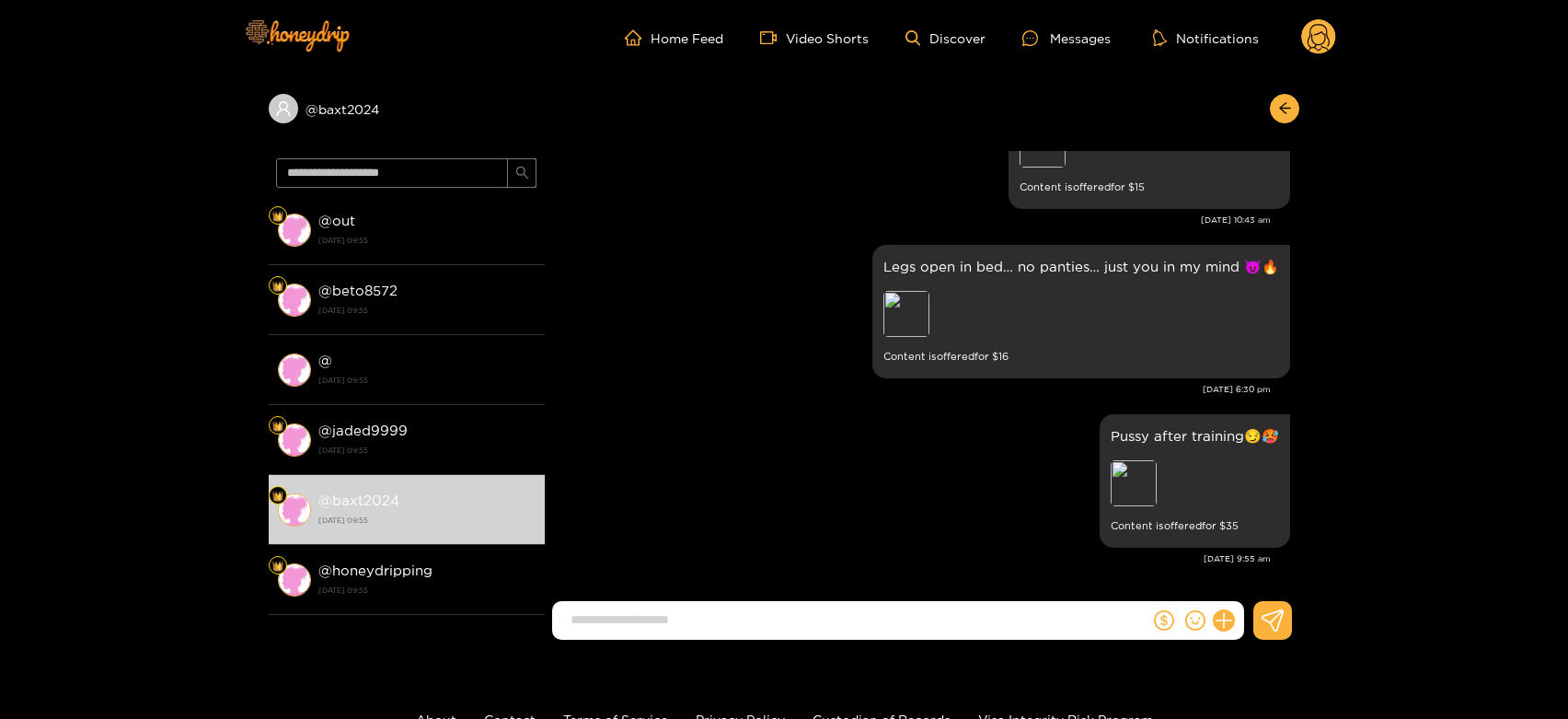
click at [1332, 34] on circle at bounding box center [1319, 36] width 35 height 35
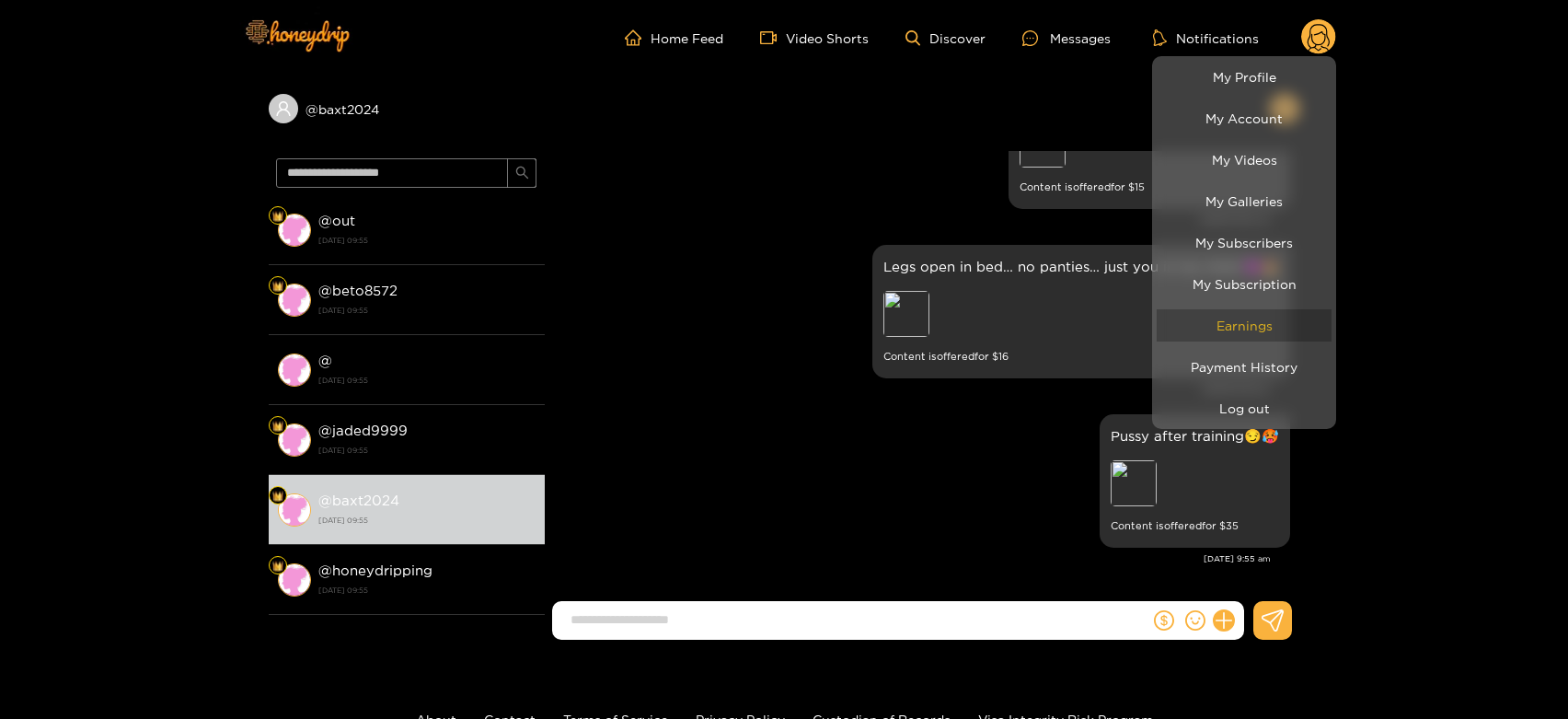
click at [1241, 326] on link "Earnings" at bounding box center [1244, 325] width 175 height 33
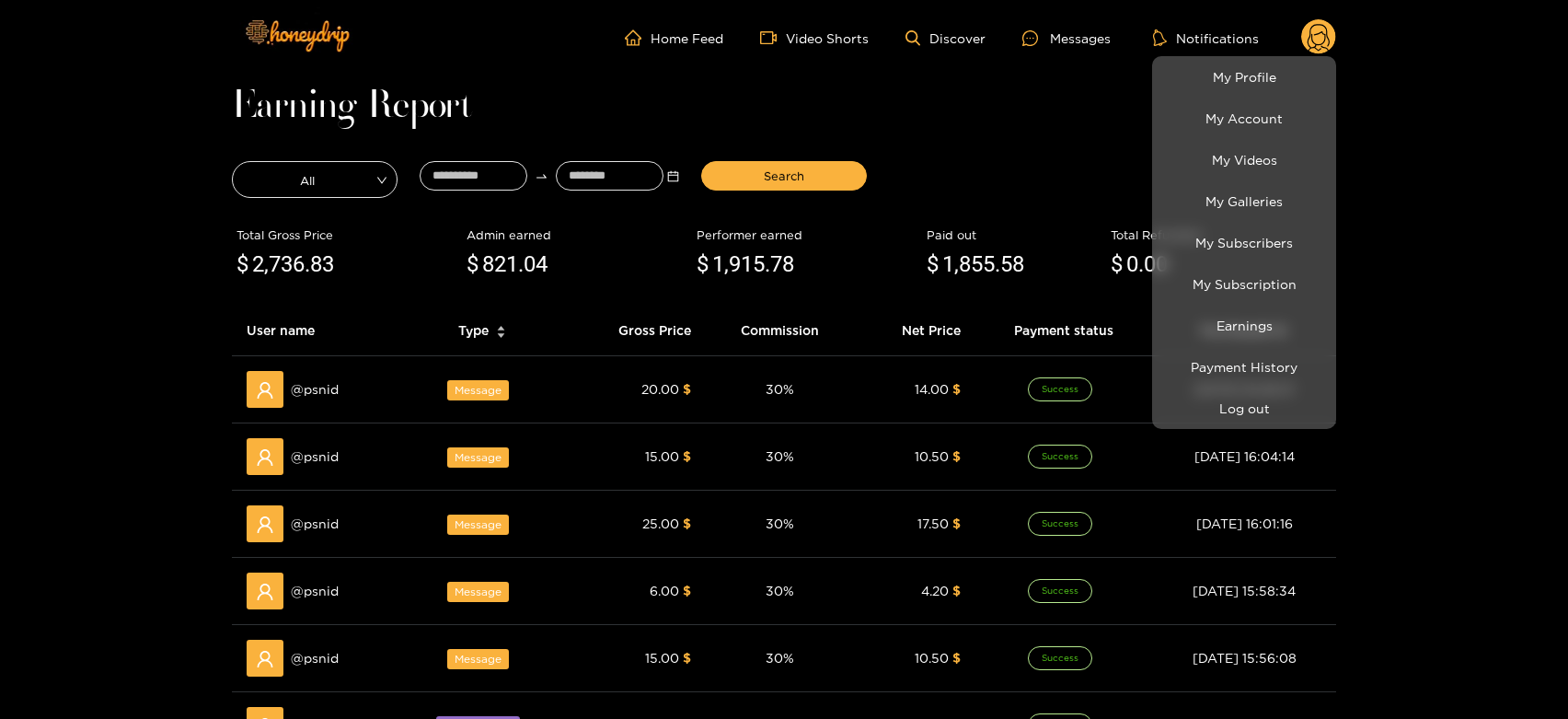
click at [336, 418] on div at bounding box center [784, 359] width 1568 height 719
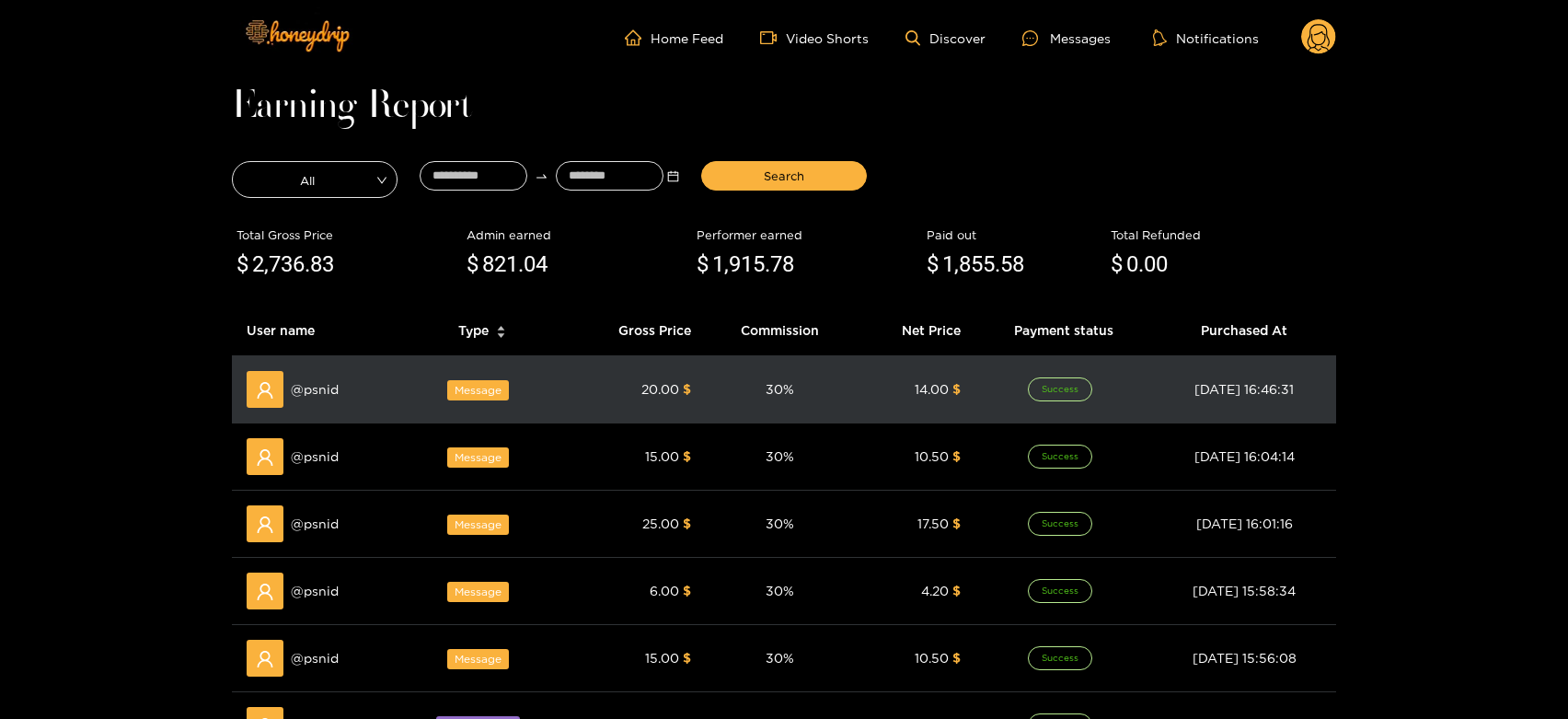
click at [336, 418] on td "@ psnid" at bounding box center [316, 390] width 168 height 67
click at [331, 395] on span "@ psnid" at bounding box center [315, 390] width 48 height 21
copy span "psnid"
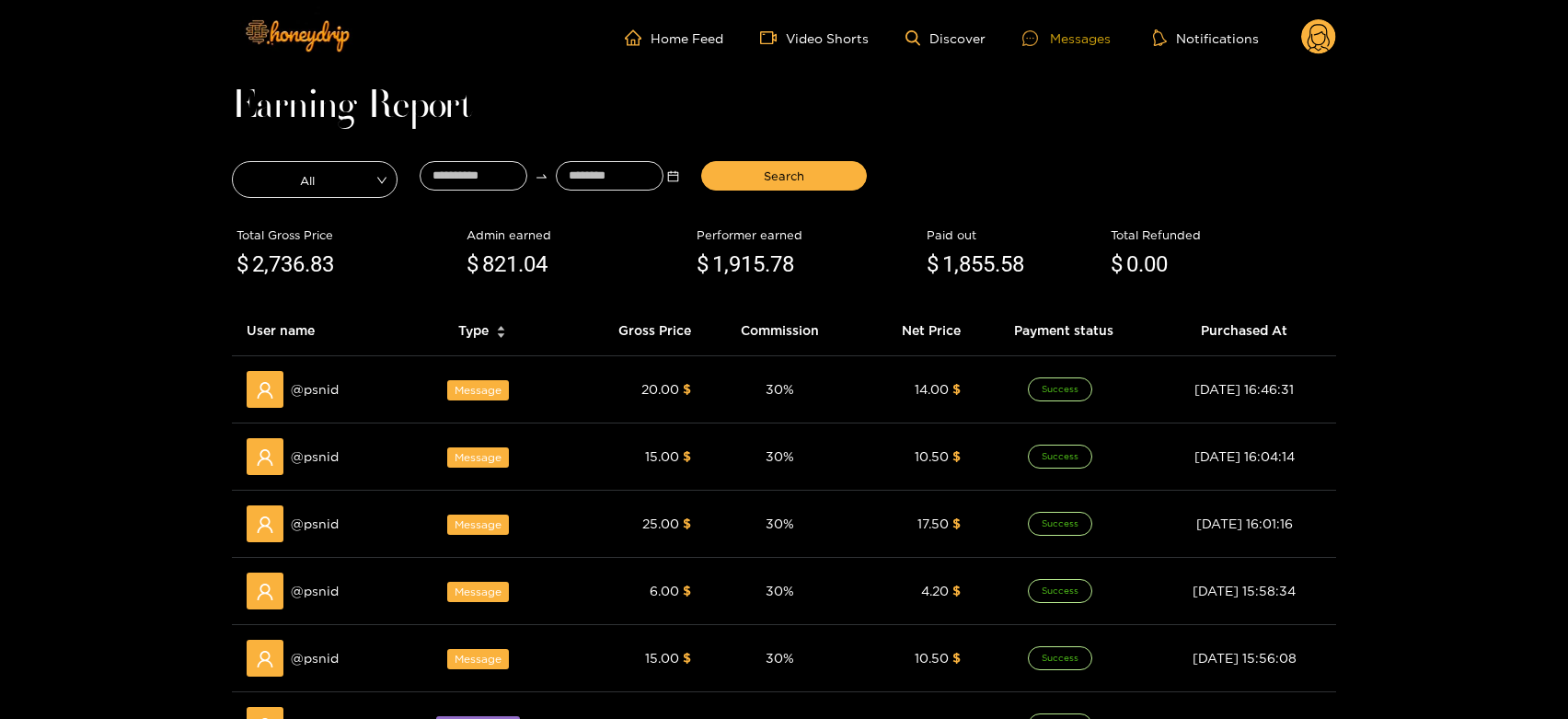
click at [1069, 35] on div "Messages" at bounding box center [1067, 37] width 89 height 21
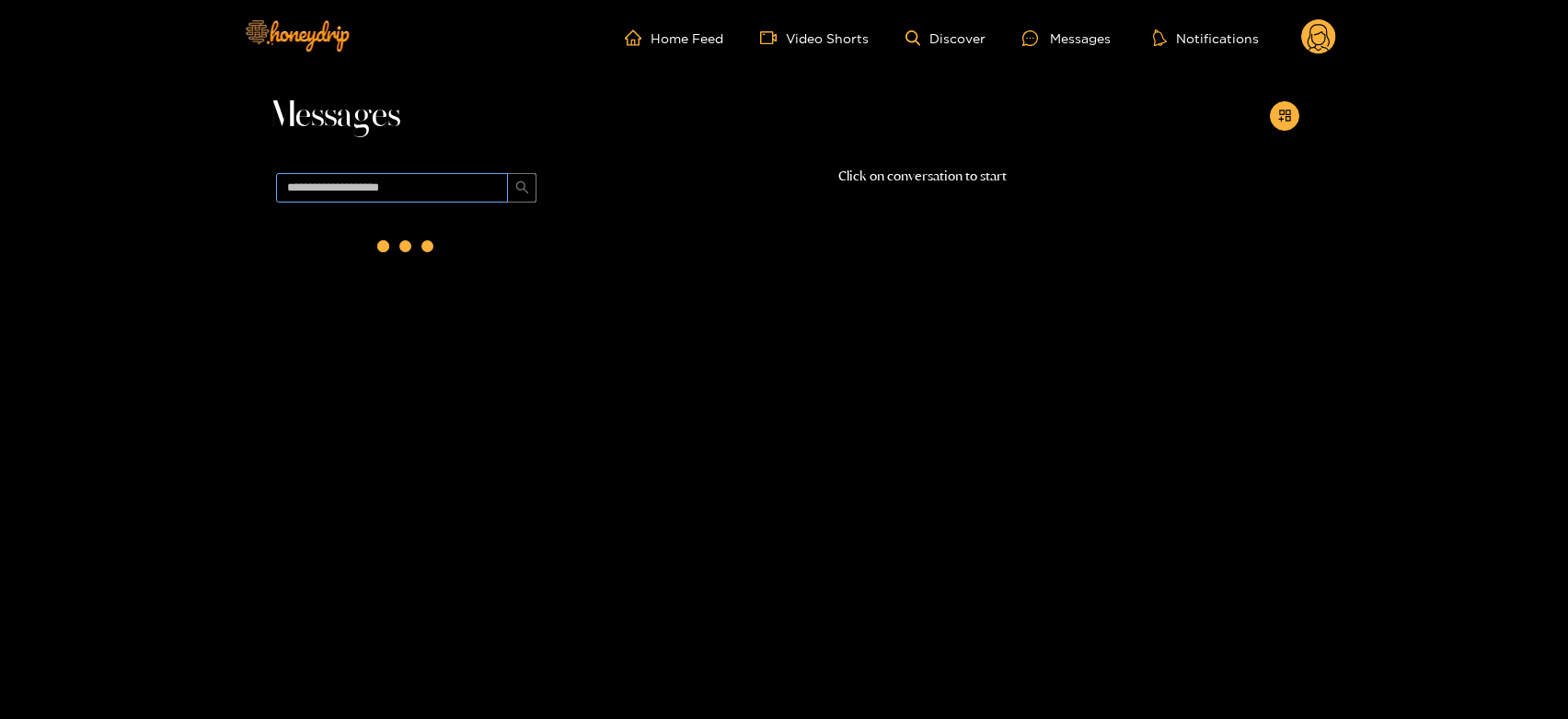
drag, startPoint x: 406, startPoint y: 162, endPoint x: 376, endPoint y: 184, distance: 37.2
click at [394, 168] on div "Messages Click on conversation to start" at bounding box center [784, 373] width 1031 height 594
click at [376, 184] on input "text" at bounding box center [392, 187] width 232 height 30
paste input "*****"
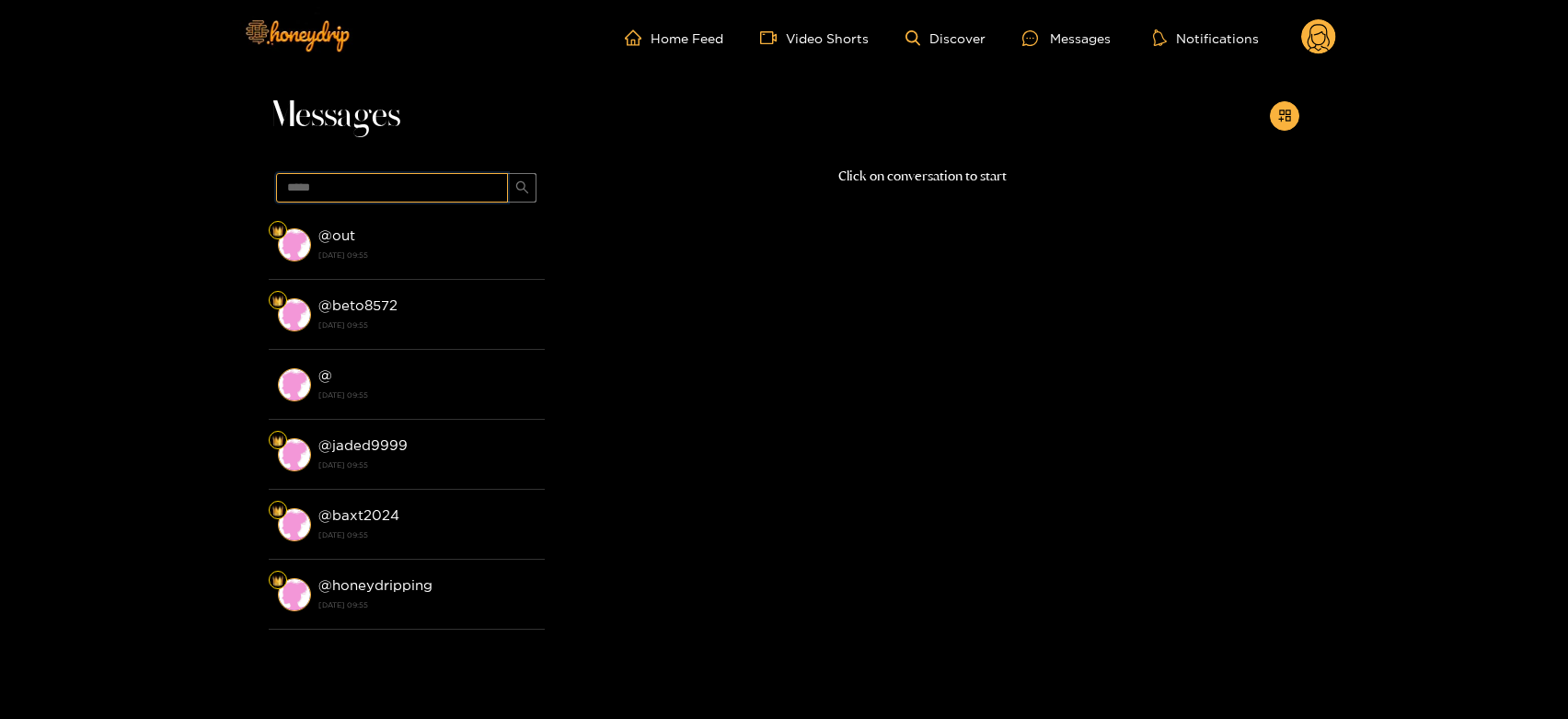
type input "*****"
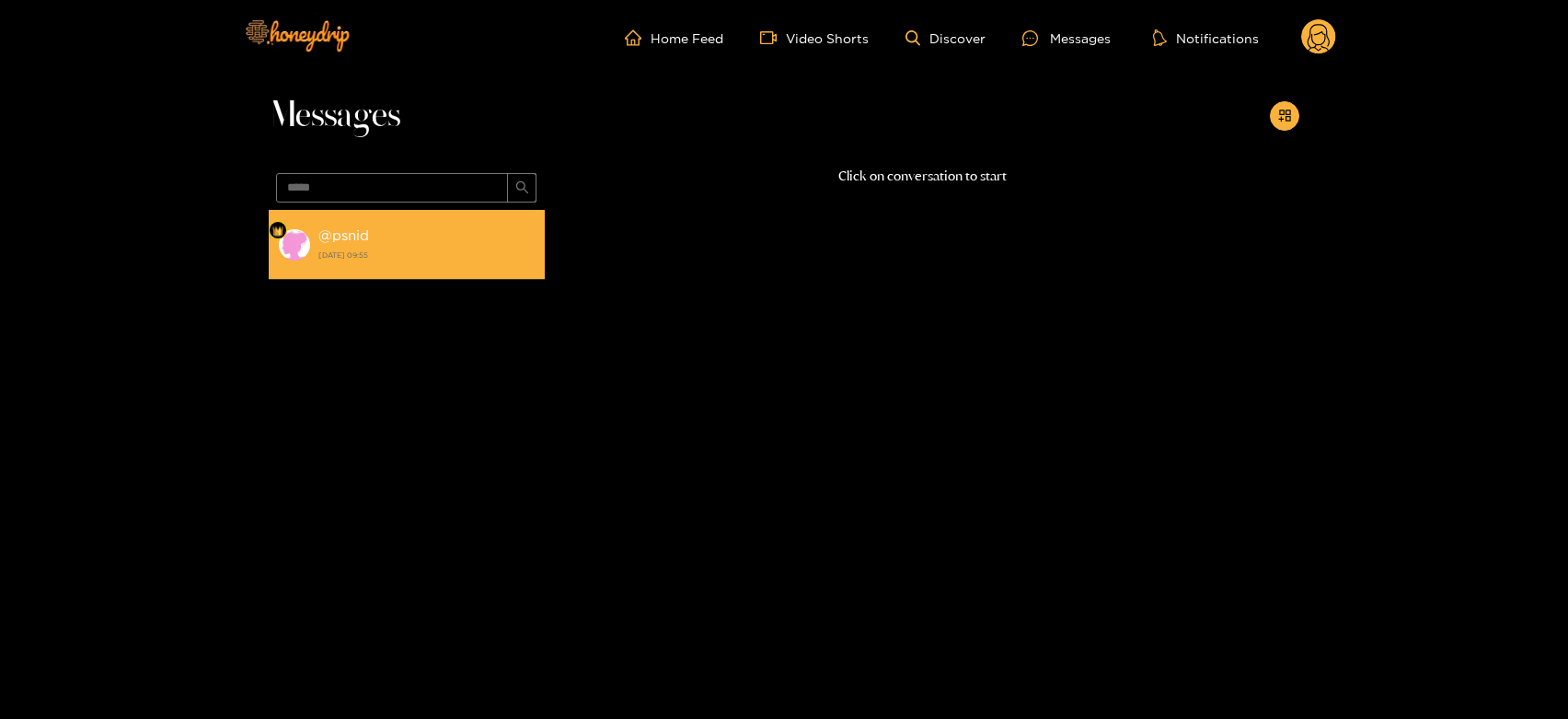
click at [327, 261] on strong "14 August 2025 09:55" at bounding box center [427, 254] width 217 height 17
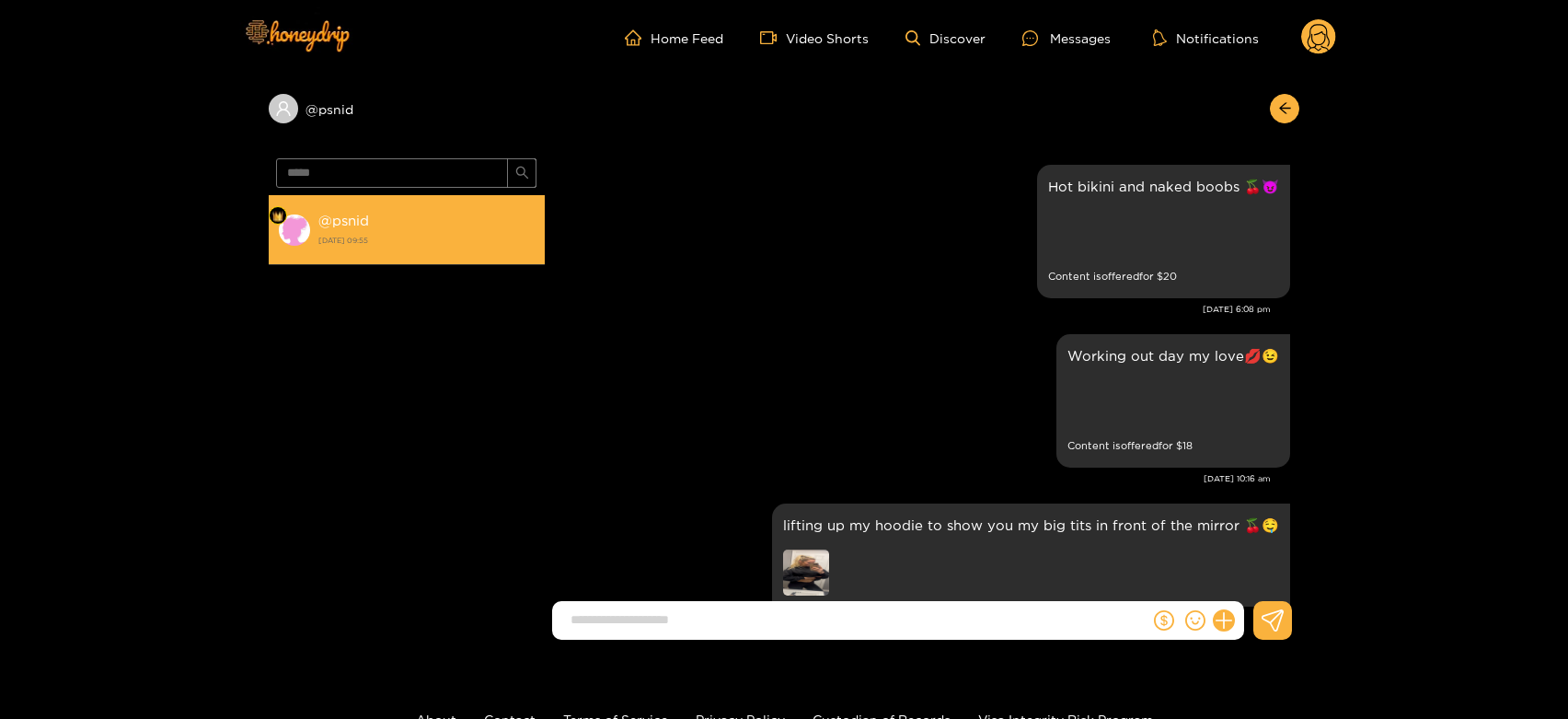
scroll to position [3581, 0]
